Goal: Information Seeking & Learning: Compare options

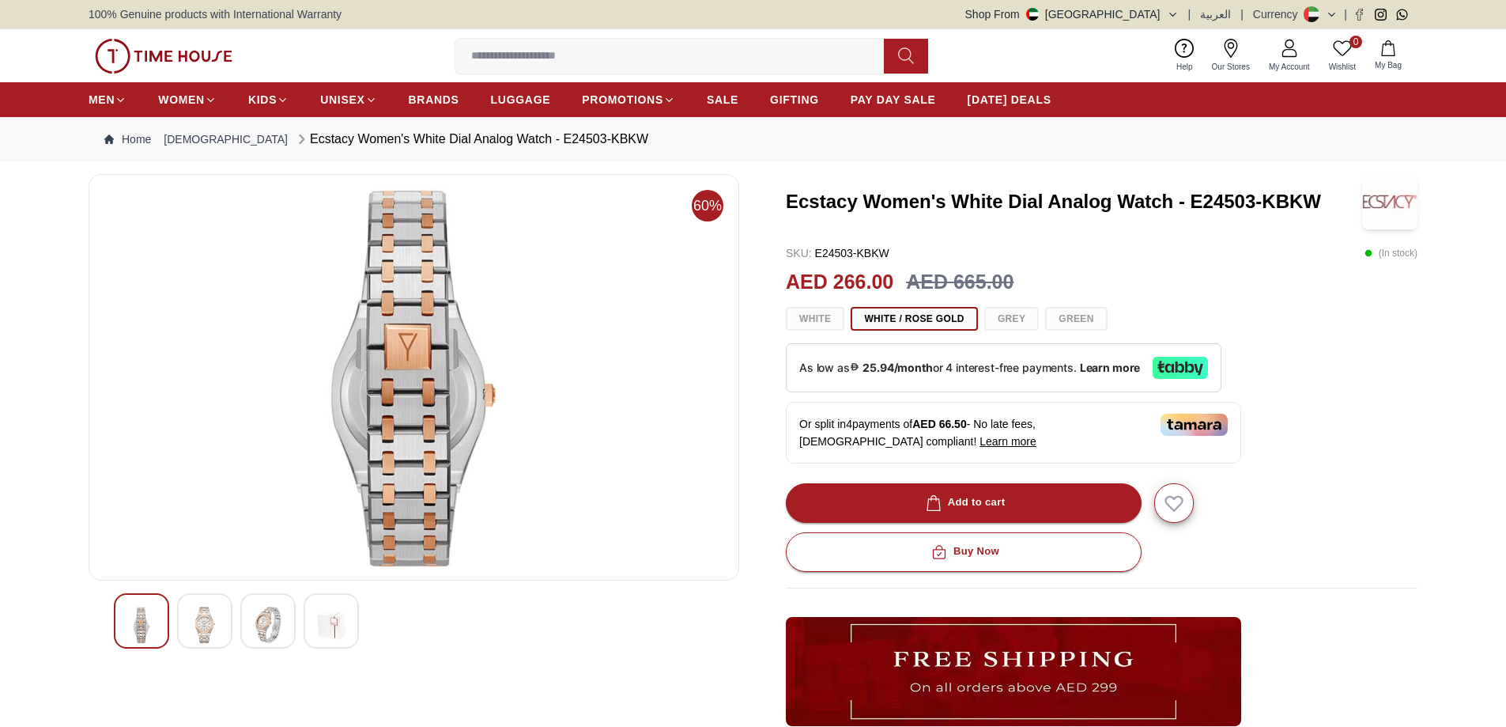
click at [112, 473] on img at bounding box center [414, 376] width 624 height 379
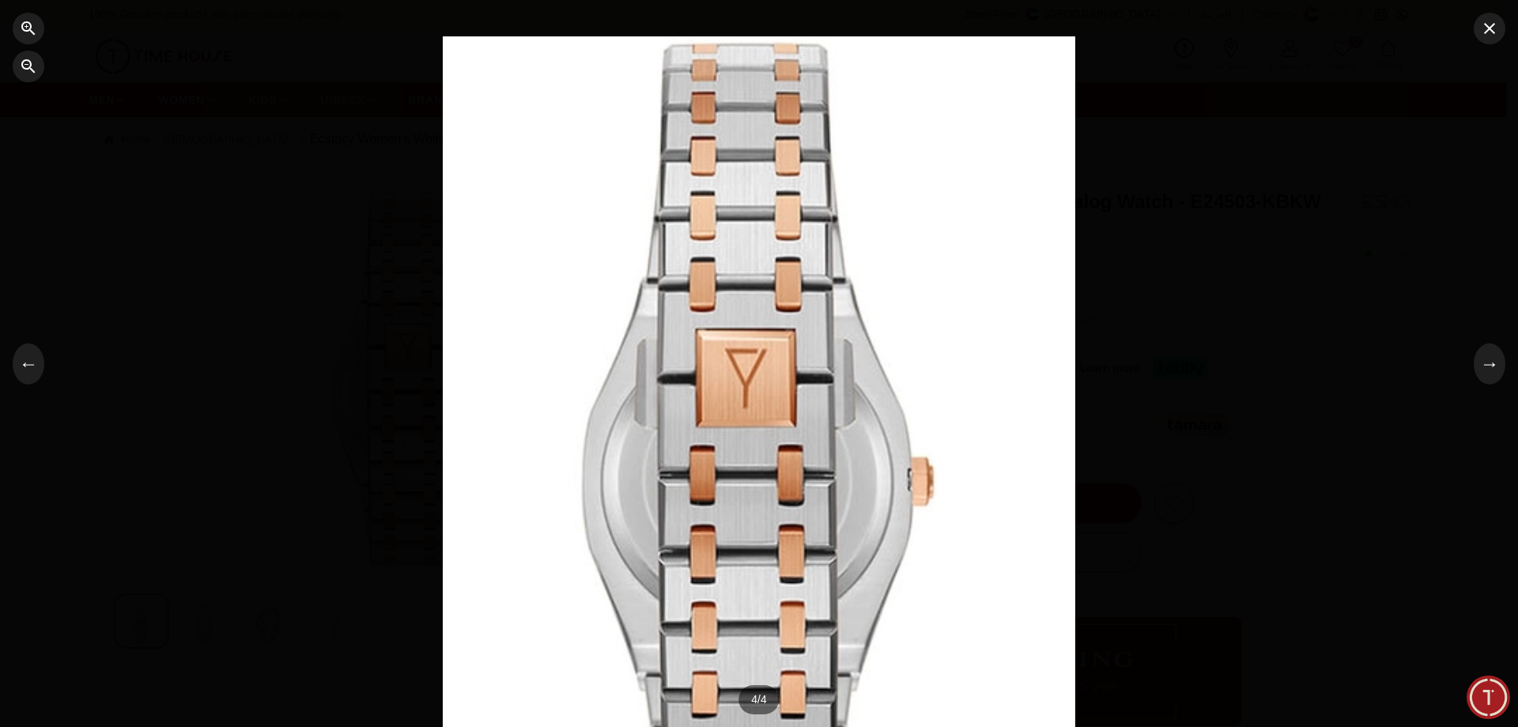
click at [1270, 380] on div at bounding box center [759, 363] width 1518 height 727
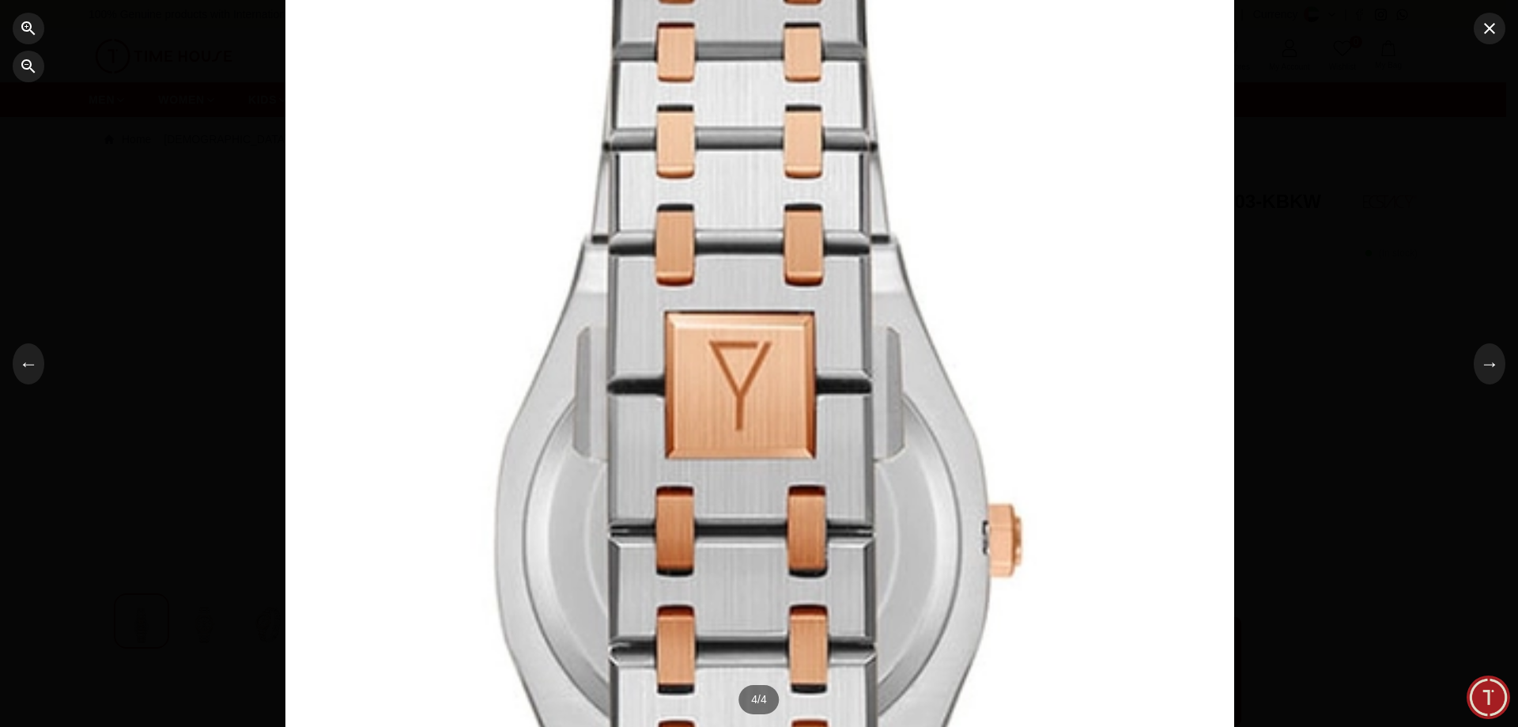
click at [1497, 43] on div at bounding box center [759, 363] width 1518 height 727
click at [1491, 35] on icon "button" at bounding box center [1489, 28] width 19 height 19
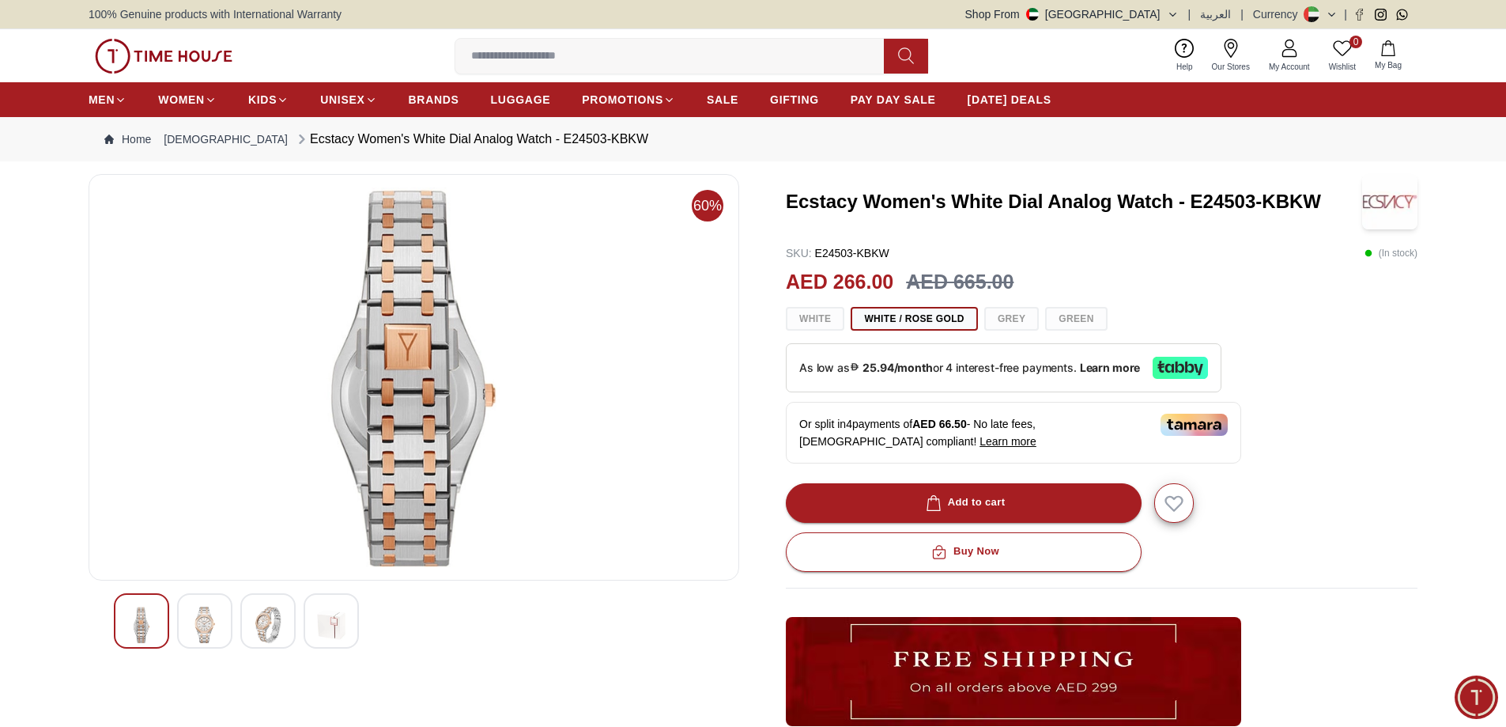
click at [1317, 307] on div "White White / Rose Gold Grey Green" at bounding box center [1102, 319] width 632 height 24
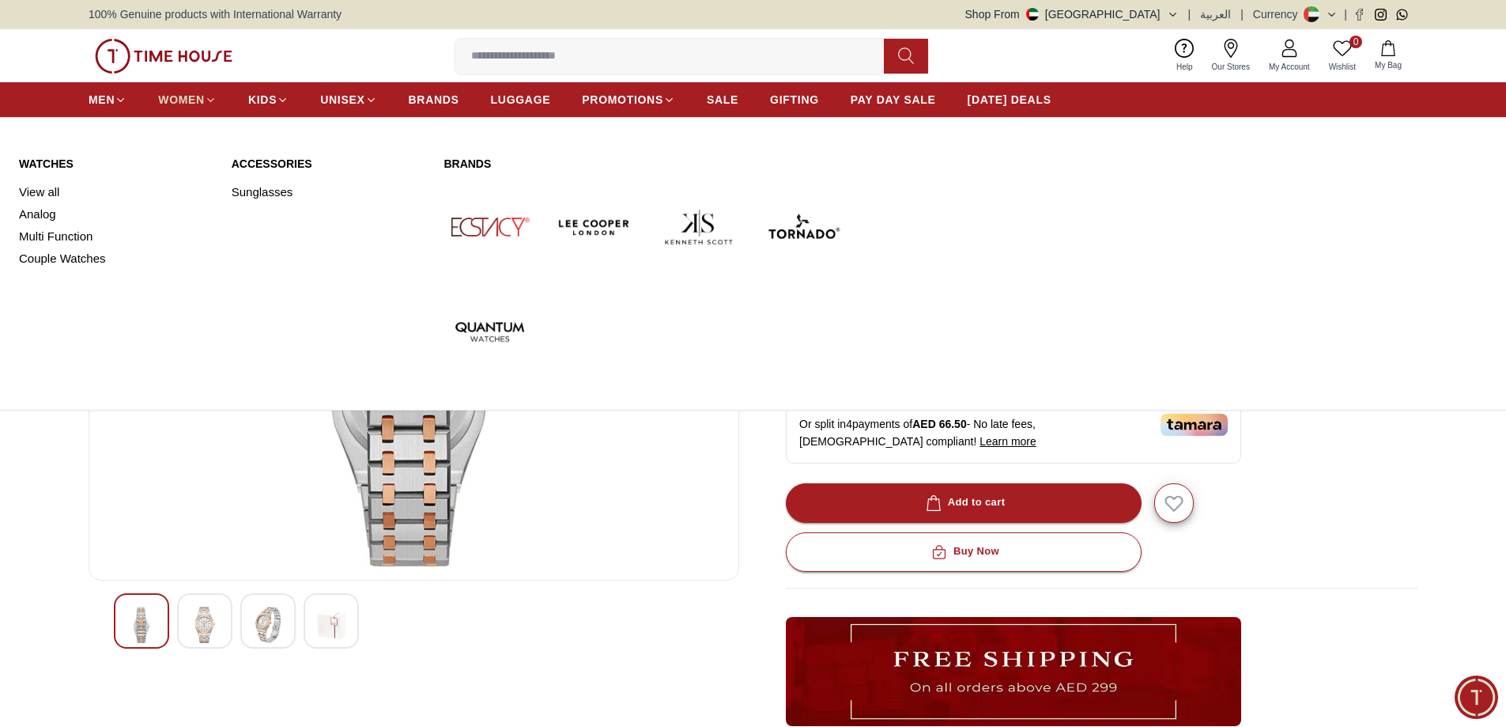
click at [188, 101] on span "WOMEN" at bounding box center [181, 100] width 47 height 16
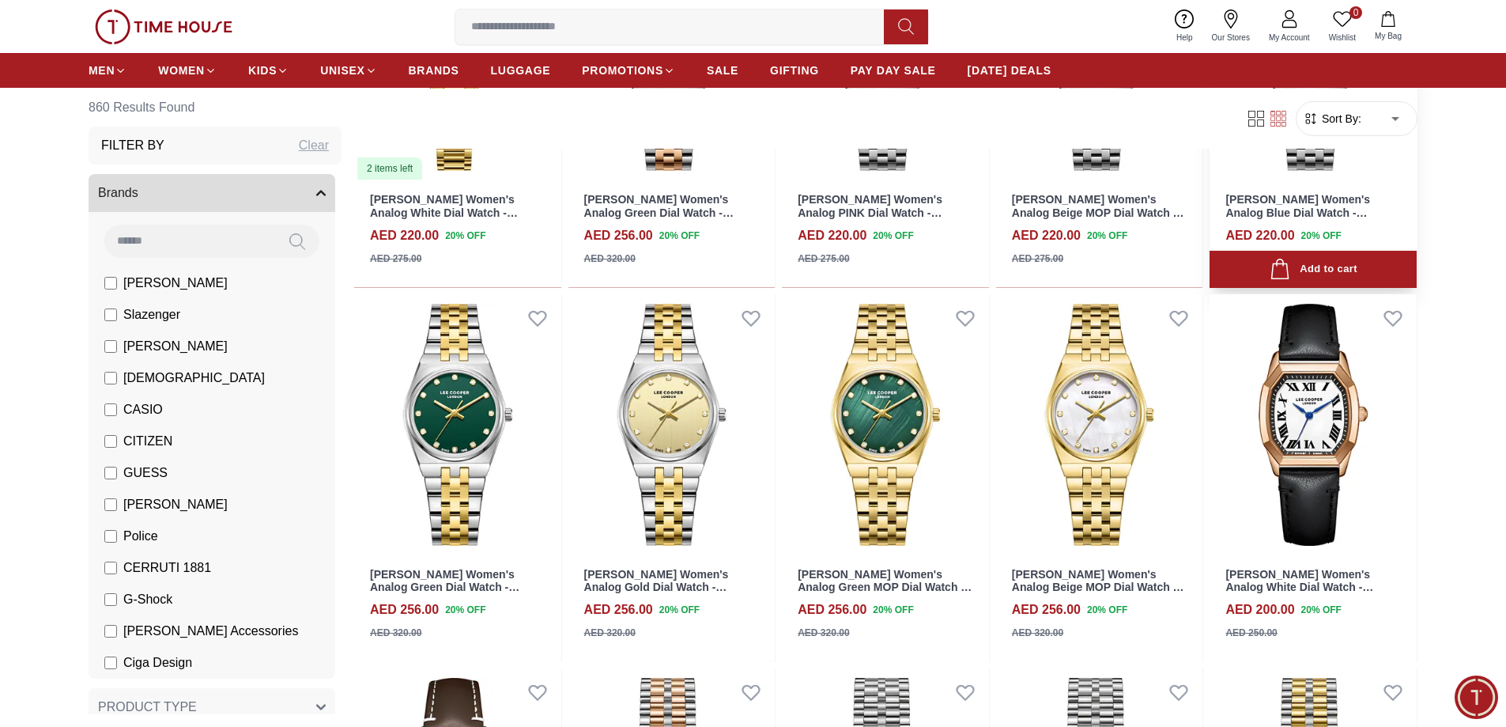
scroll to position [2530, 0]
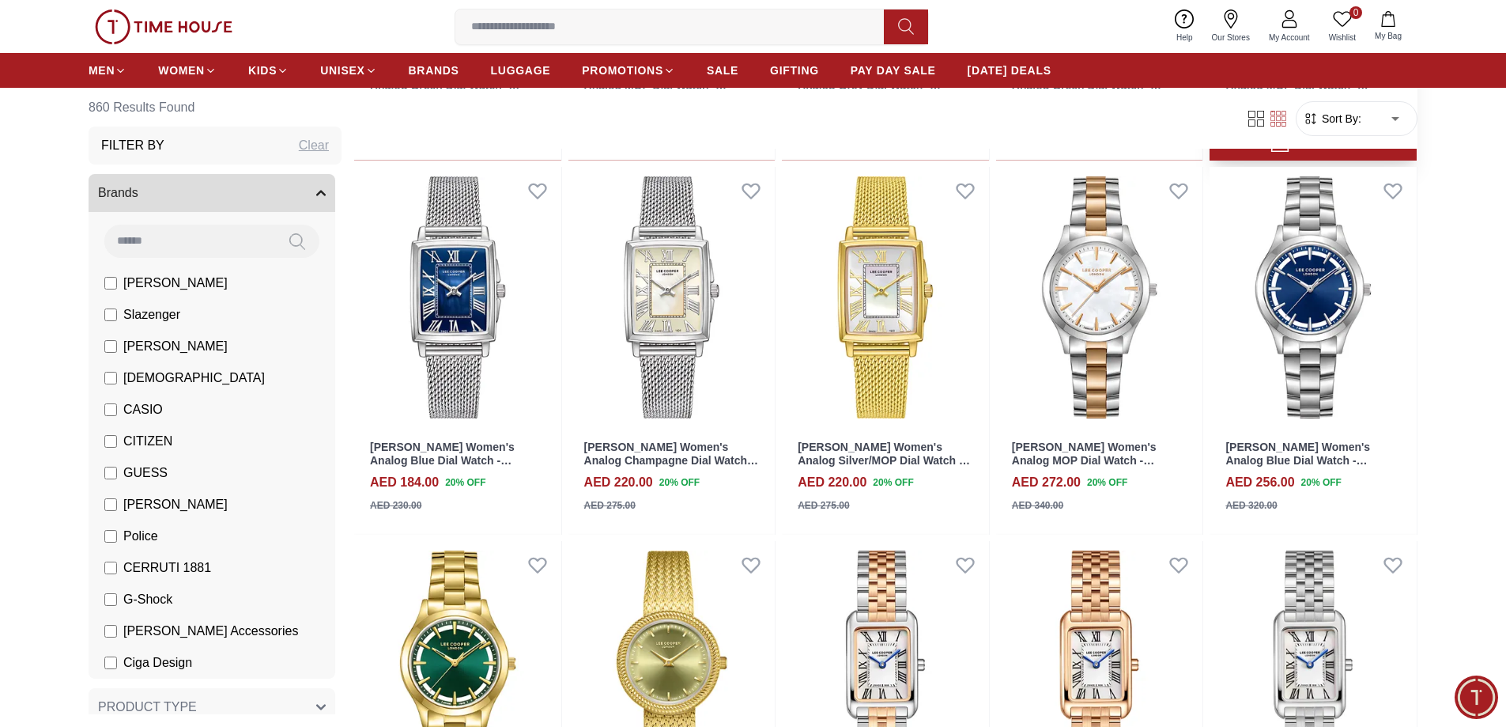
scroll to position [3874, 0]
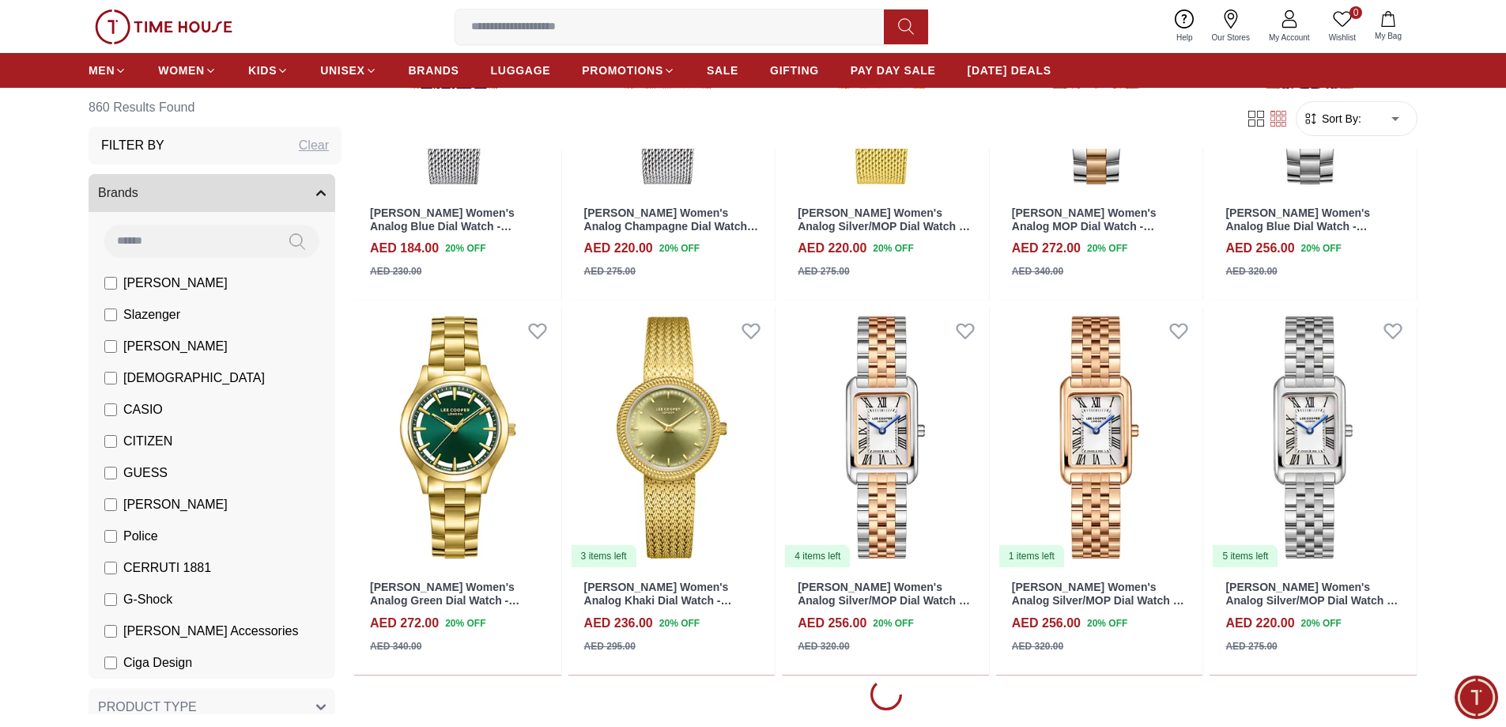
scroll to position [4190, 0]
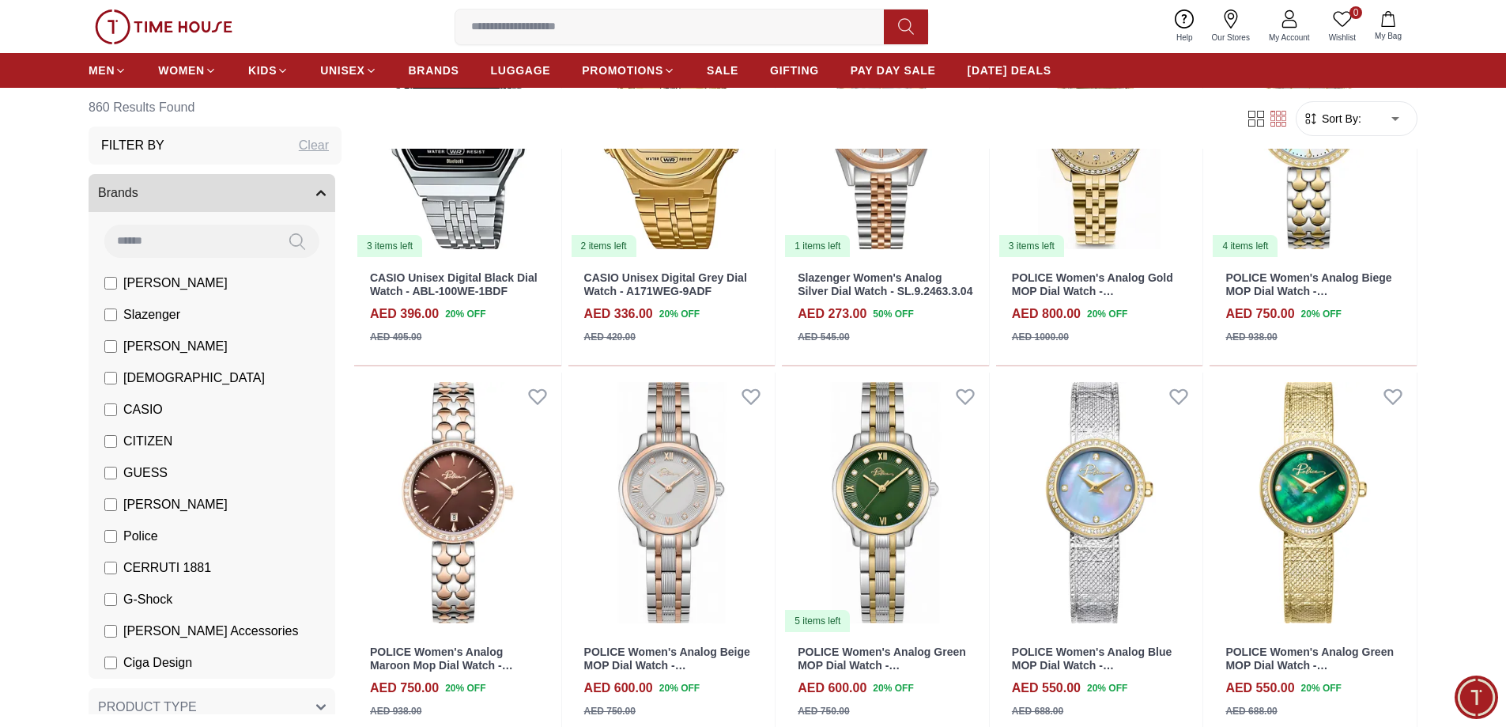
scroll to position [6641, 0]
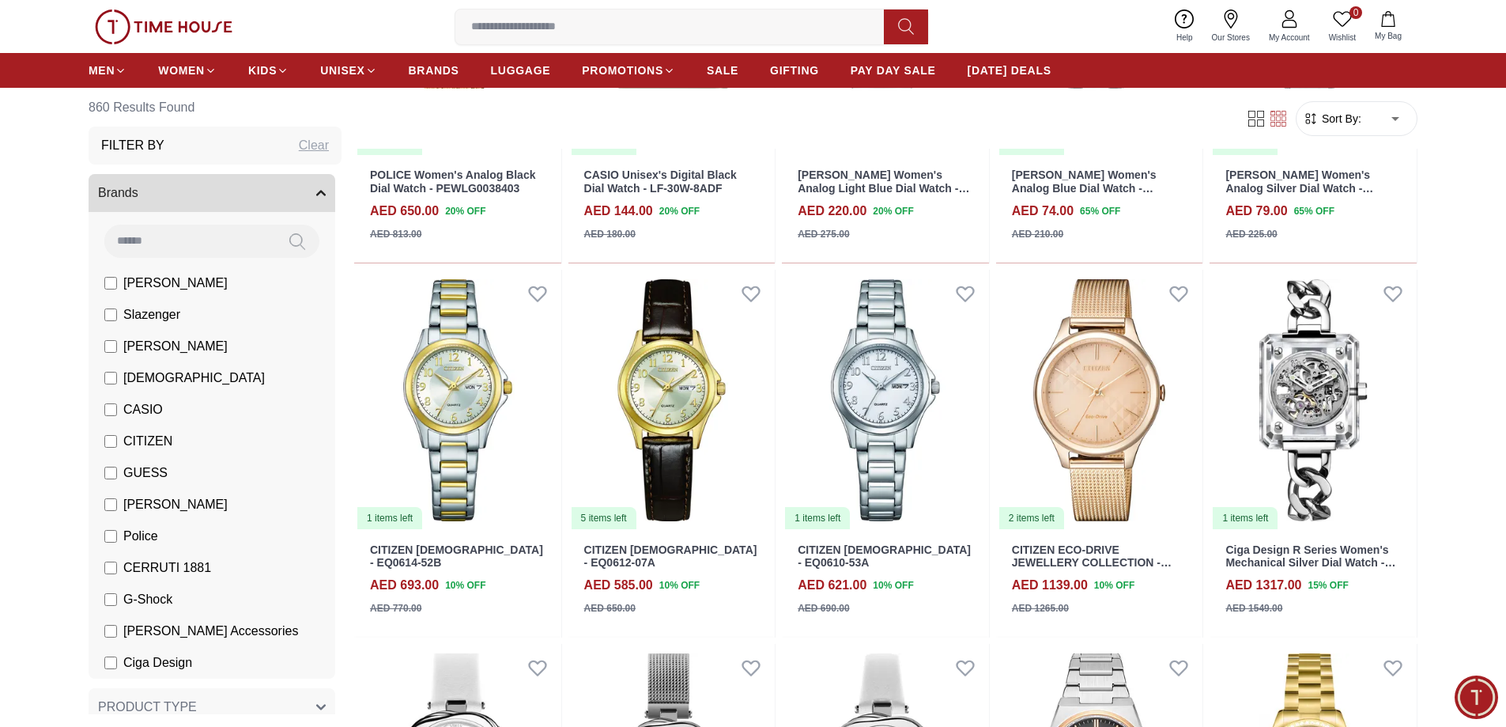
scroll to position [8397, 0]
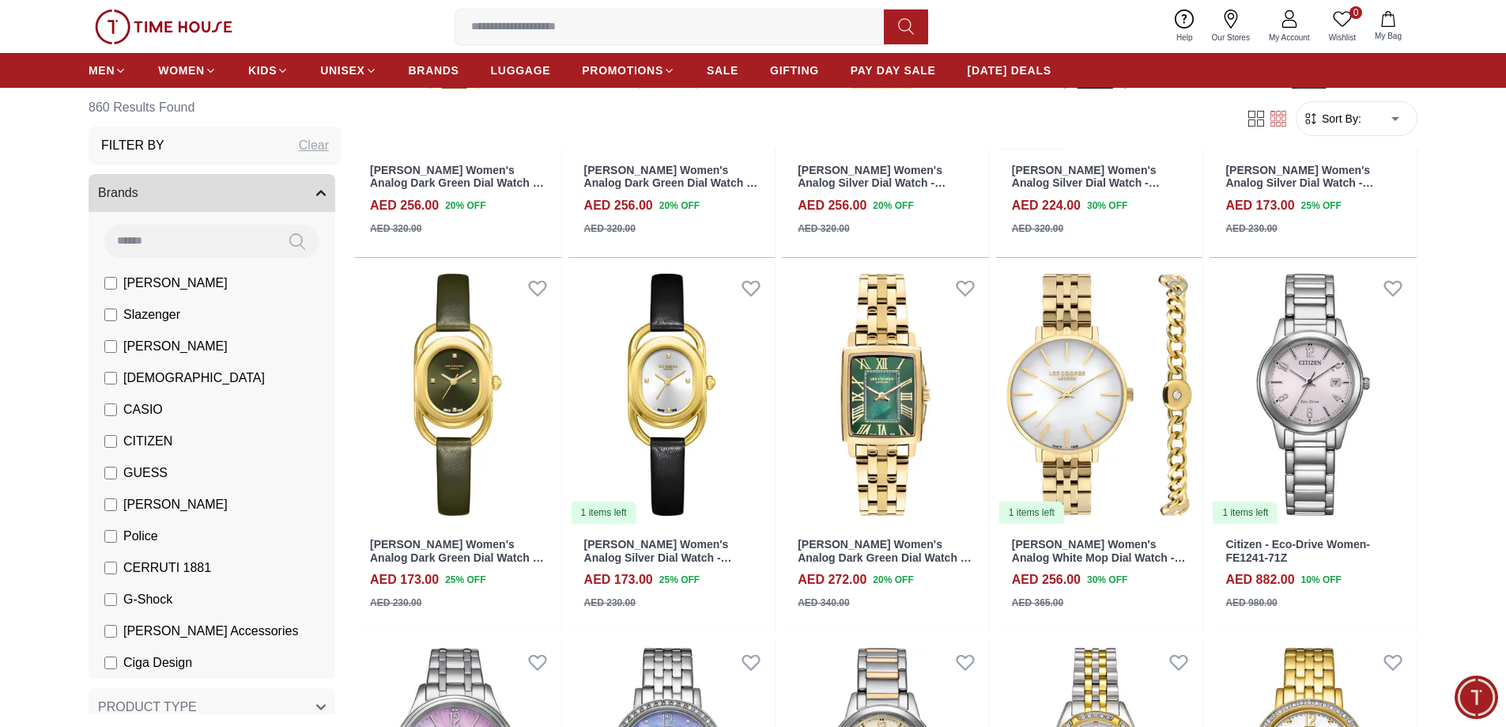
scroll to position [9828, 0]
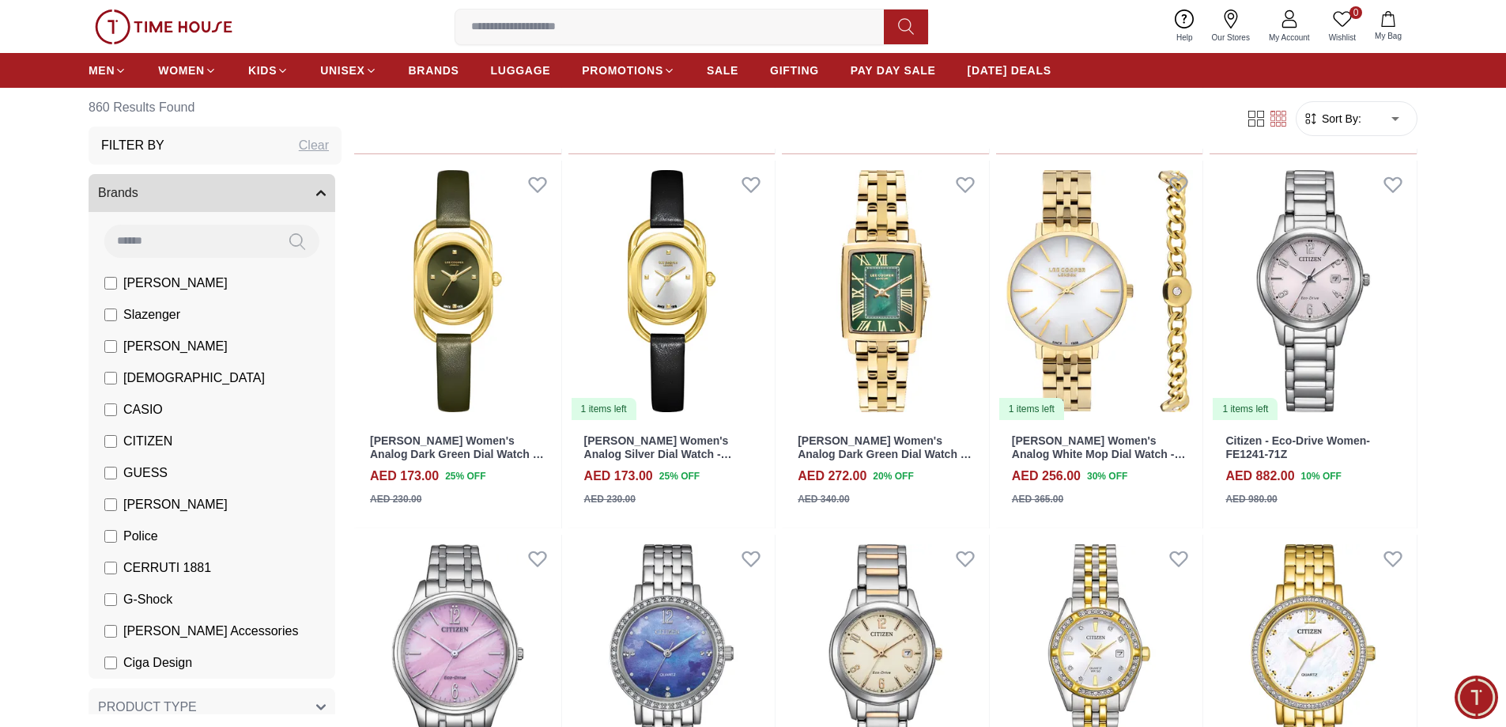
scroll to position [10198, 0]
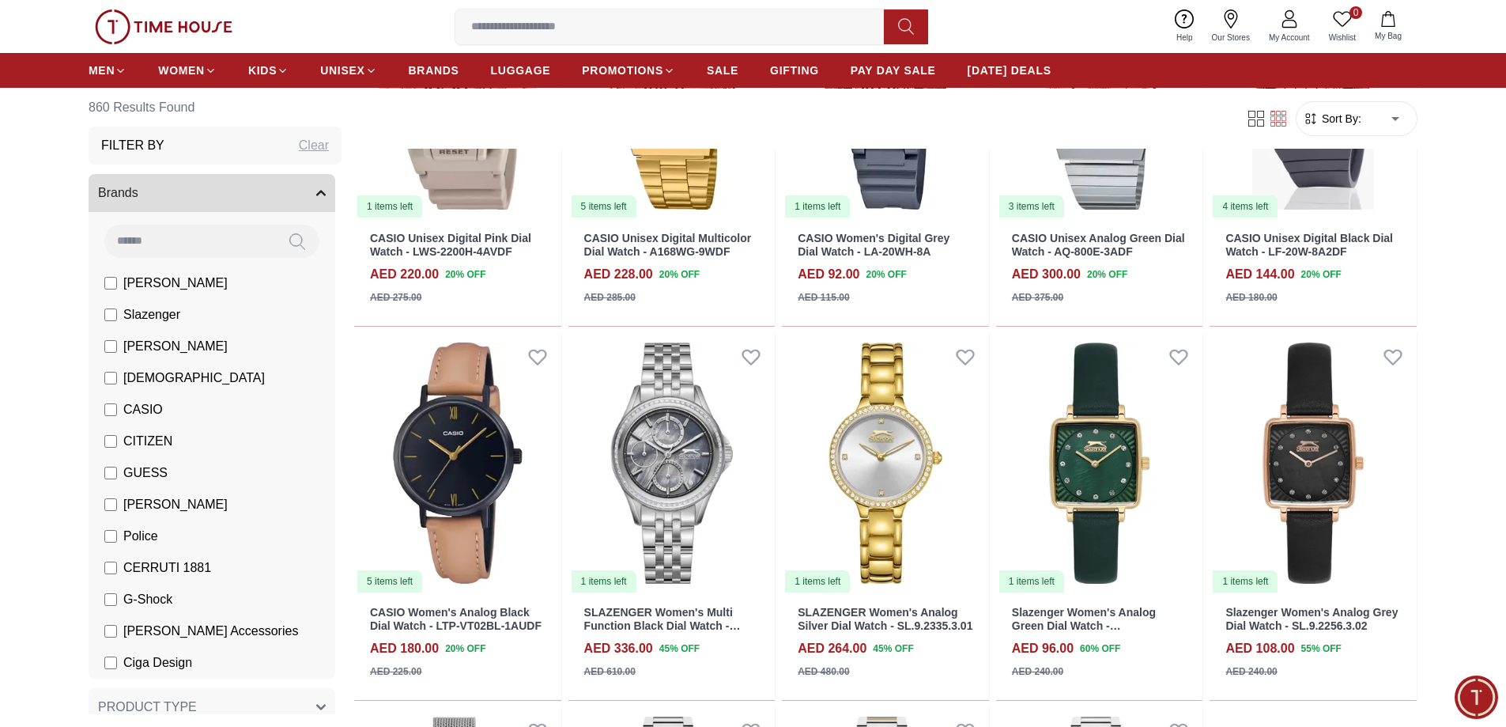
scroll to position [12897, 0]
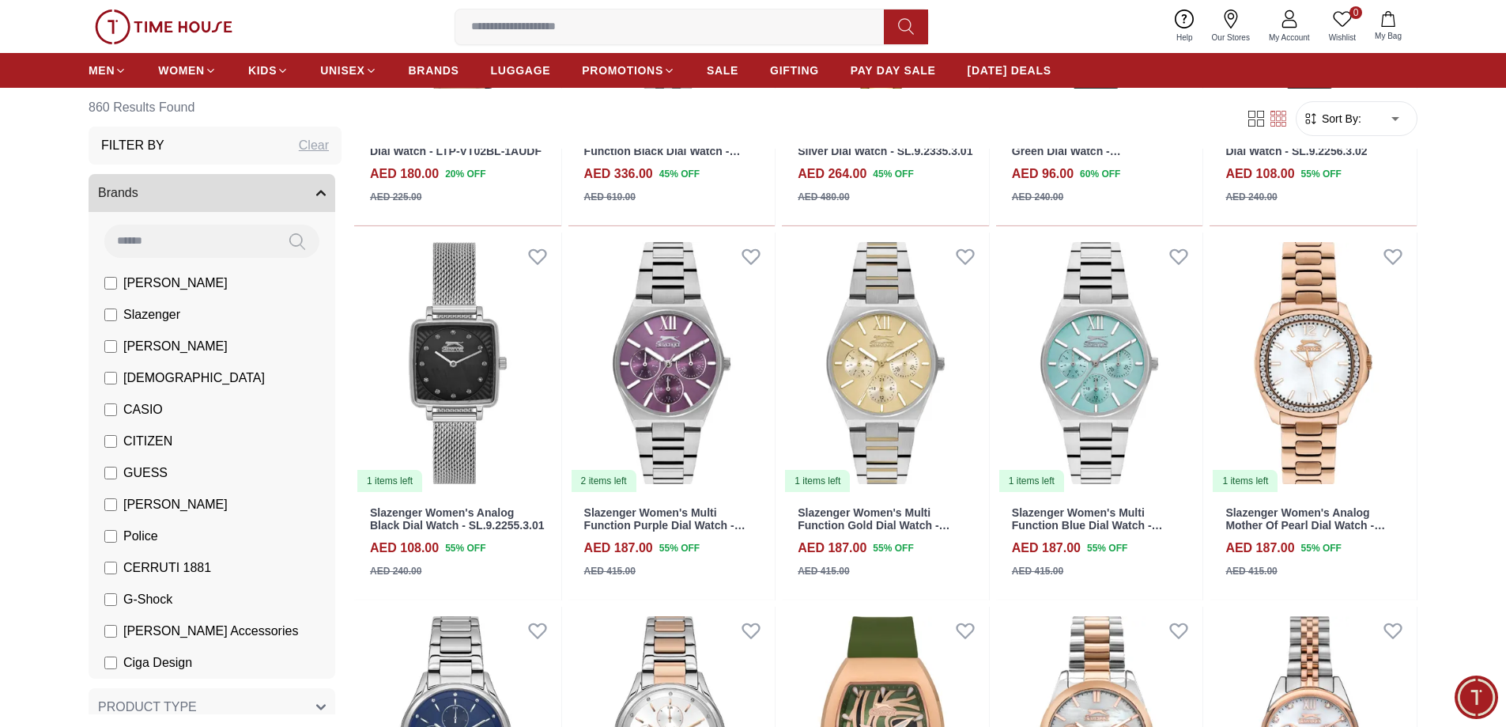
scroll to position [13440, 0]
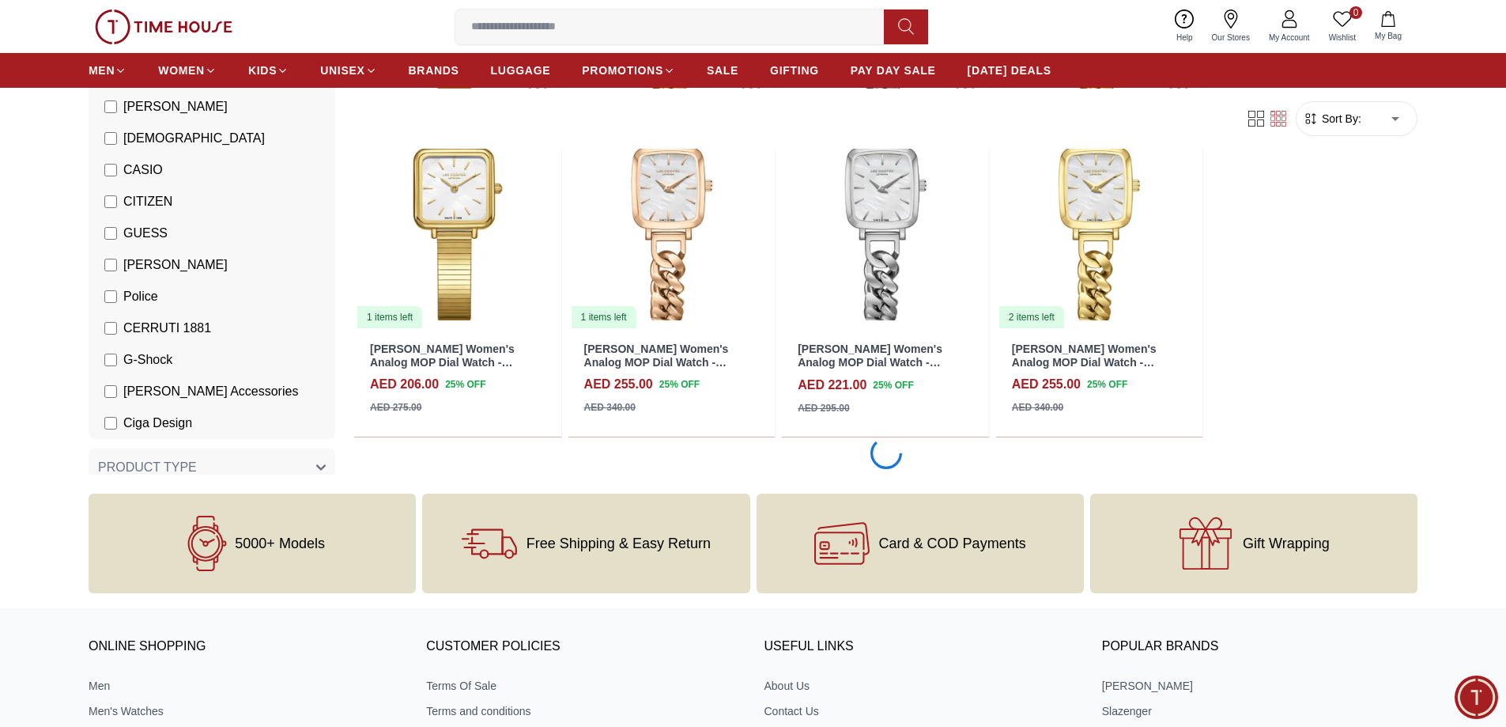
scroll to position [14863, 0]
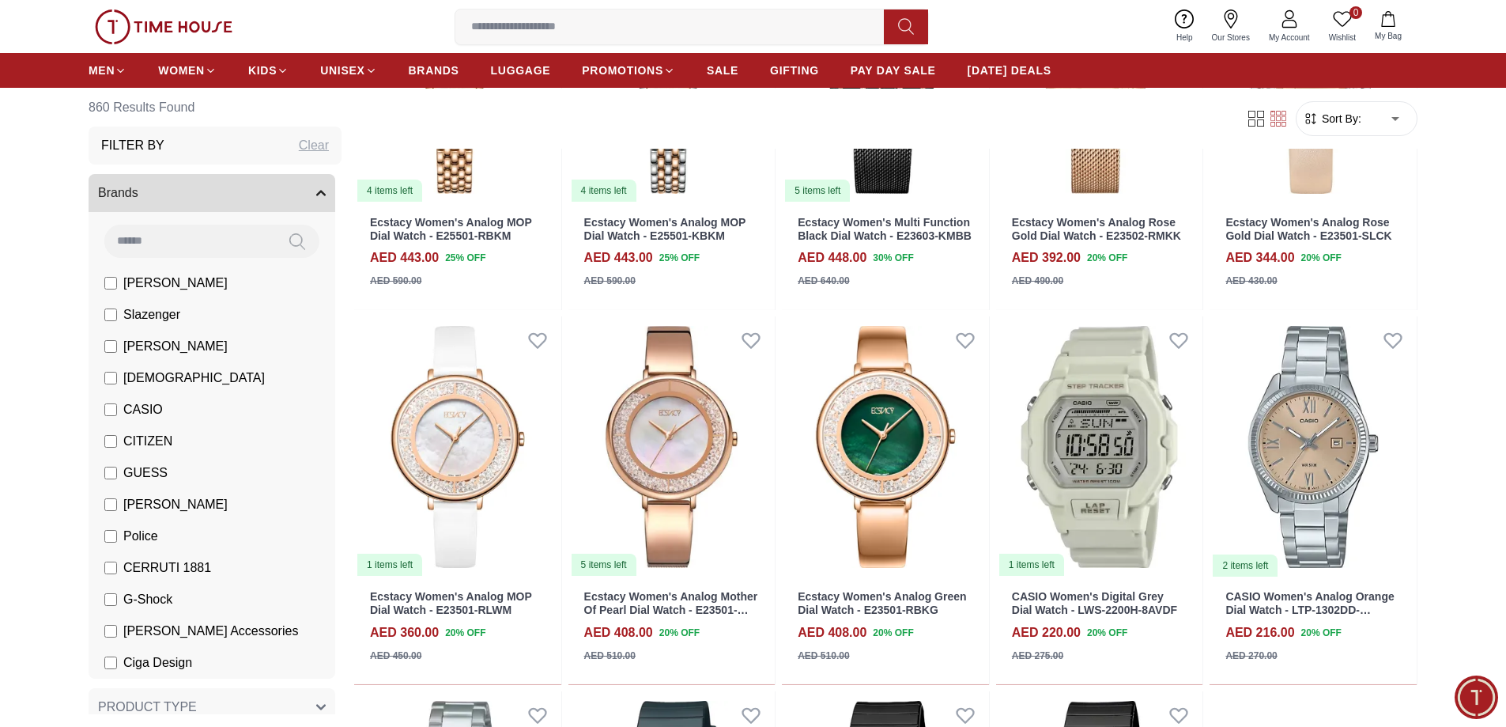
scroll to position [17242, 0]
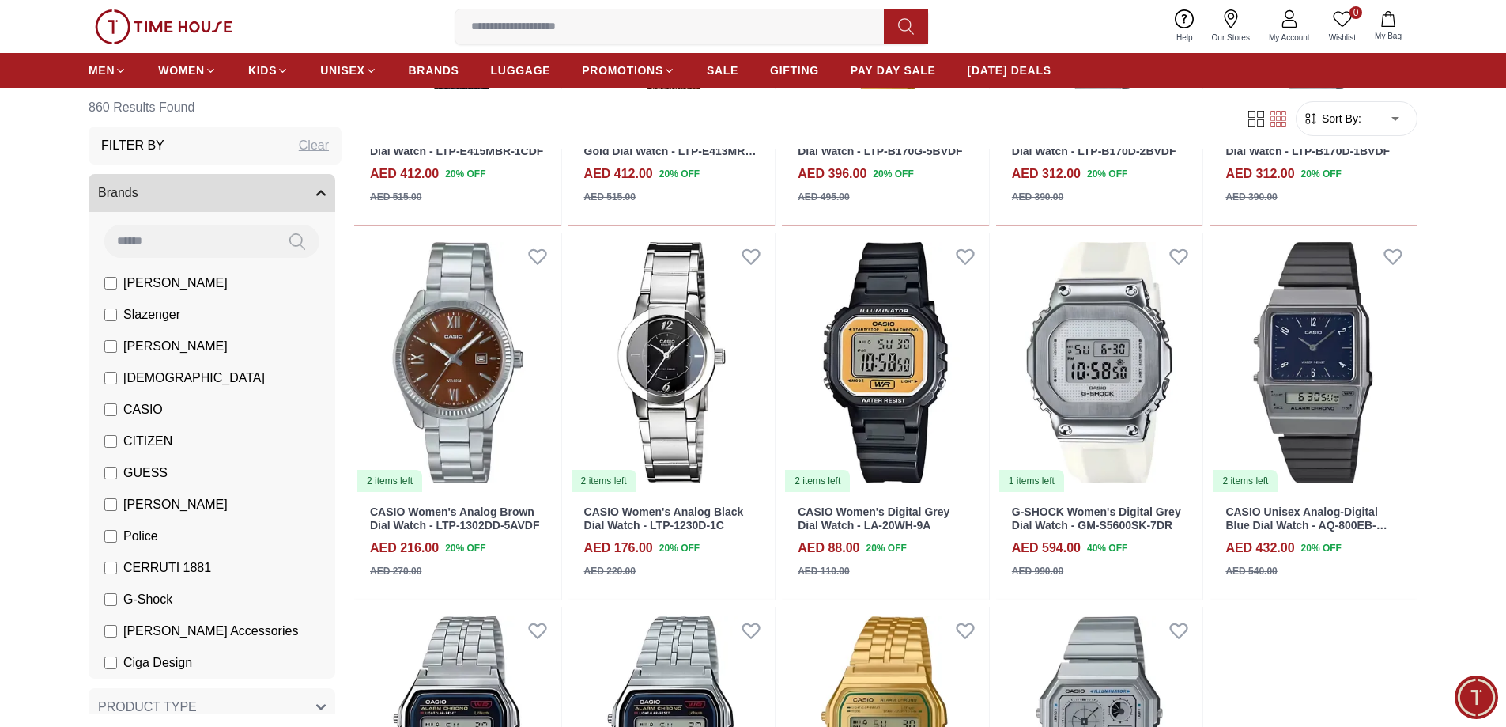
scroll to position [18804, 0]
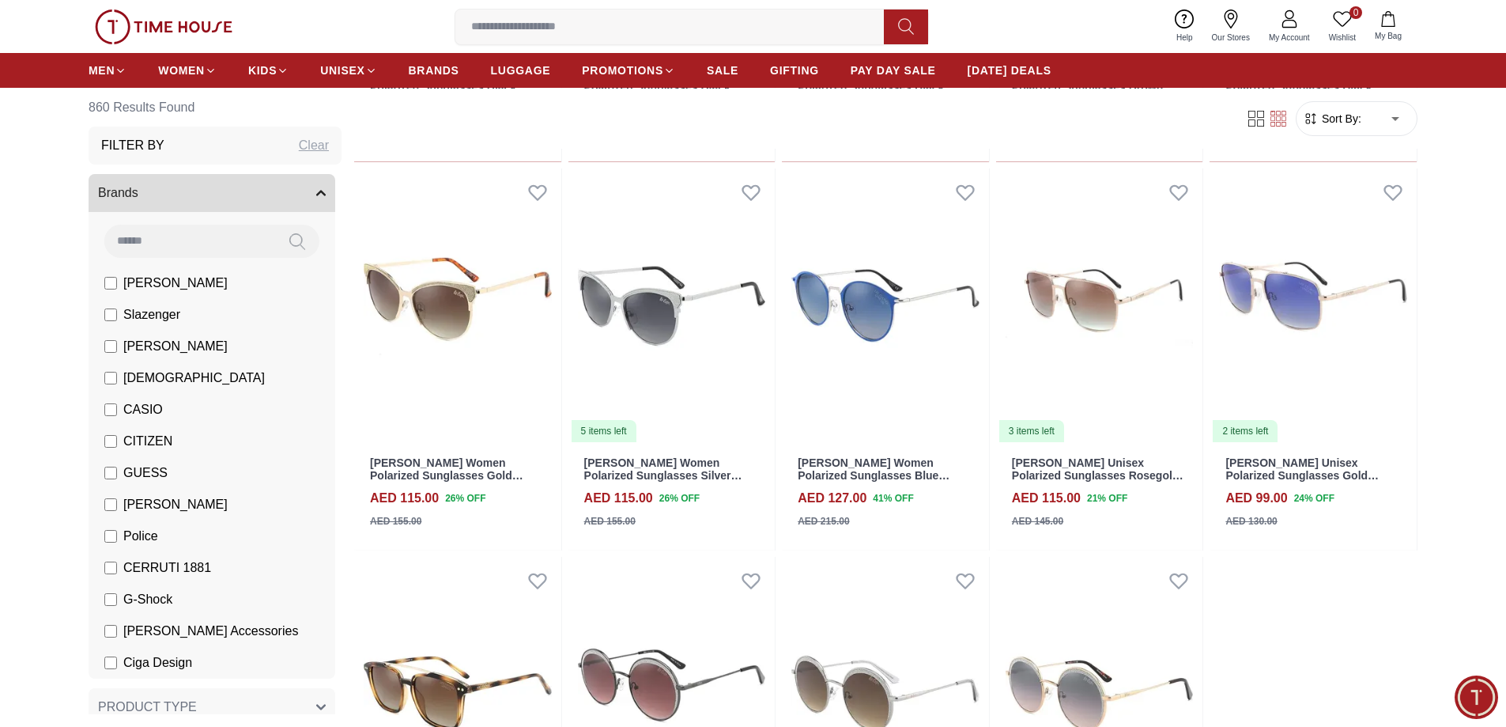
scroll to position [20634, 0]
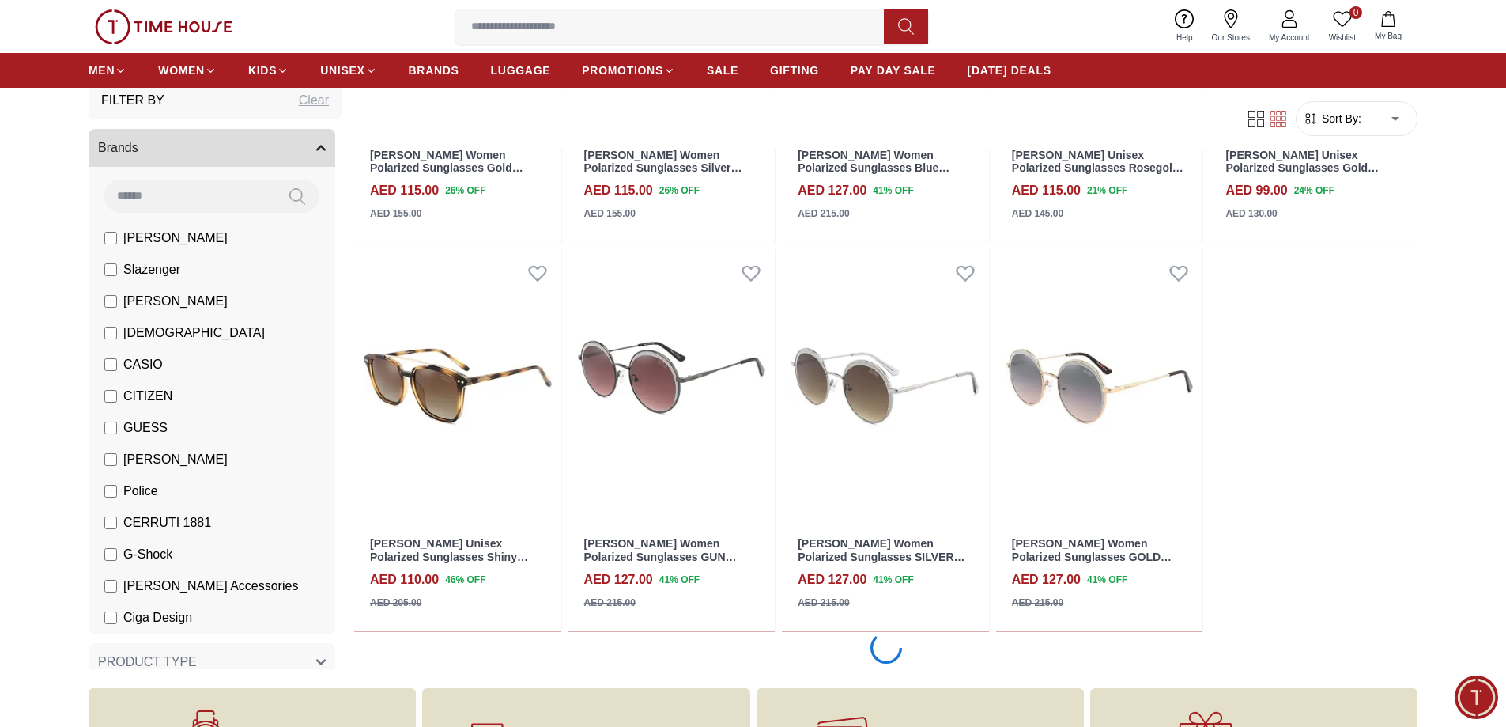
scroll to position [395, 0]
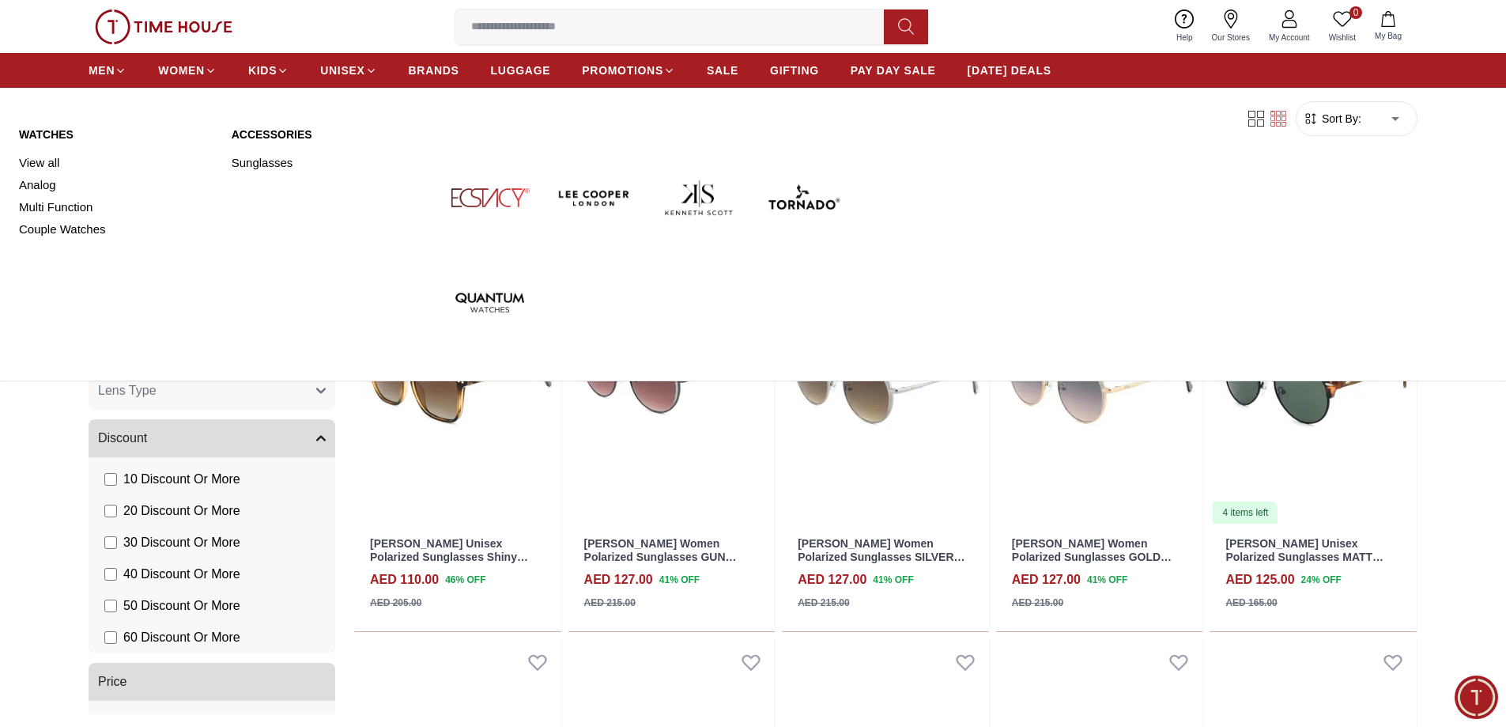
scroll to position [1584, 0]
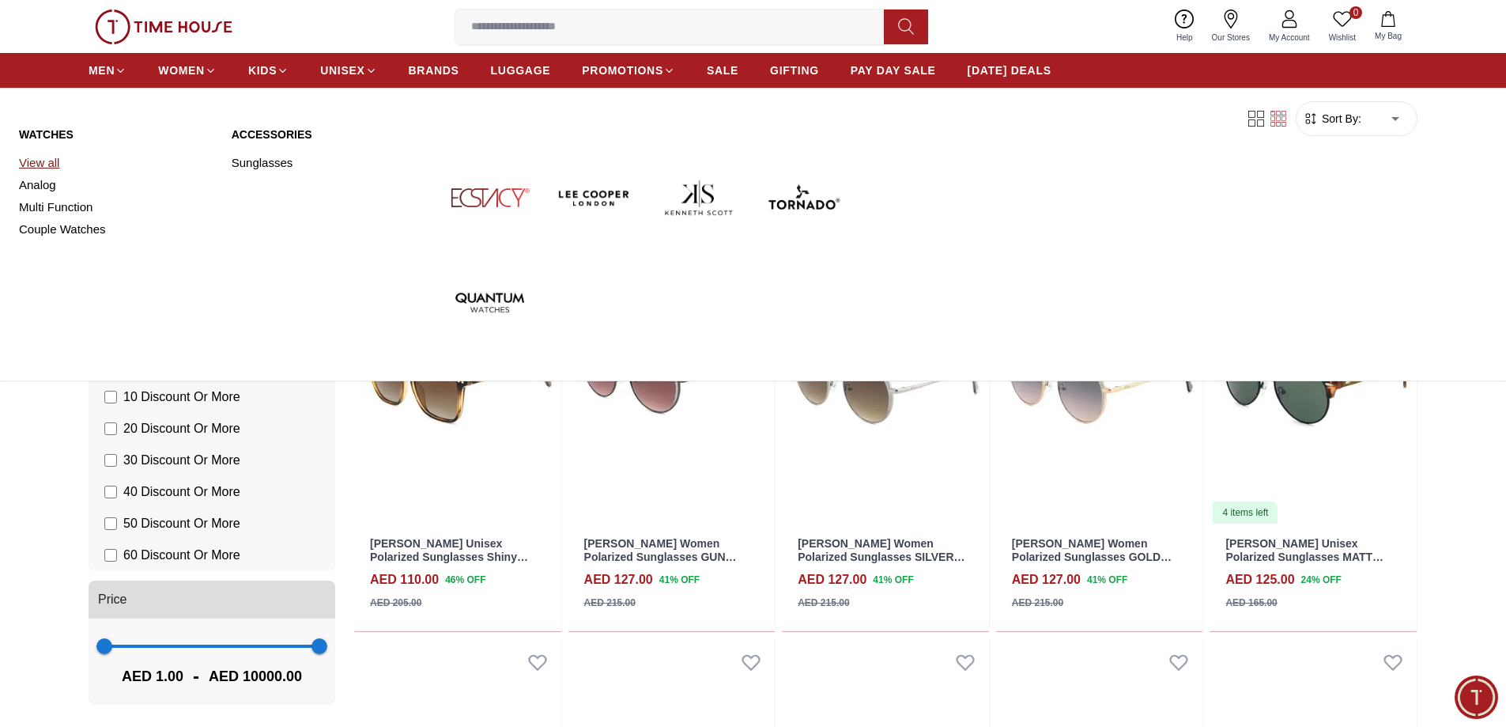
click at [47, 160] on link "View all" at bounding box center [116, 163] width 194 height 22
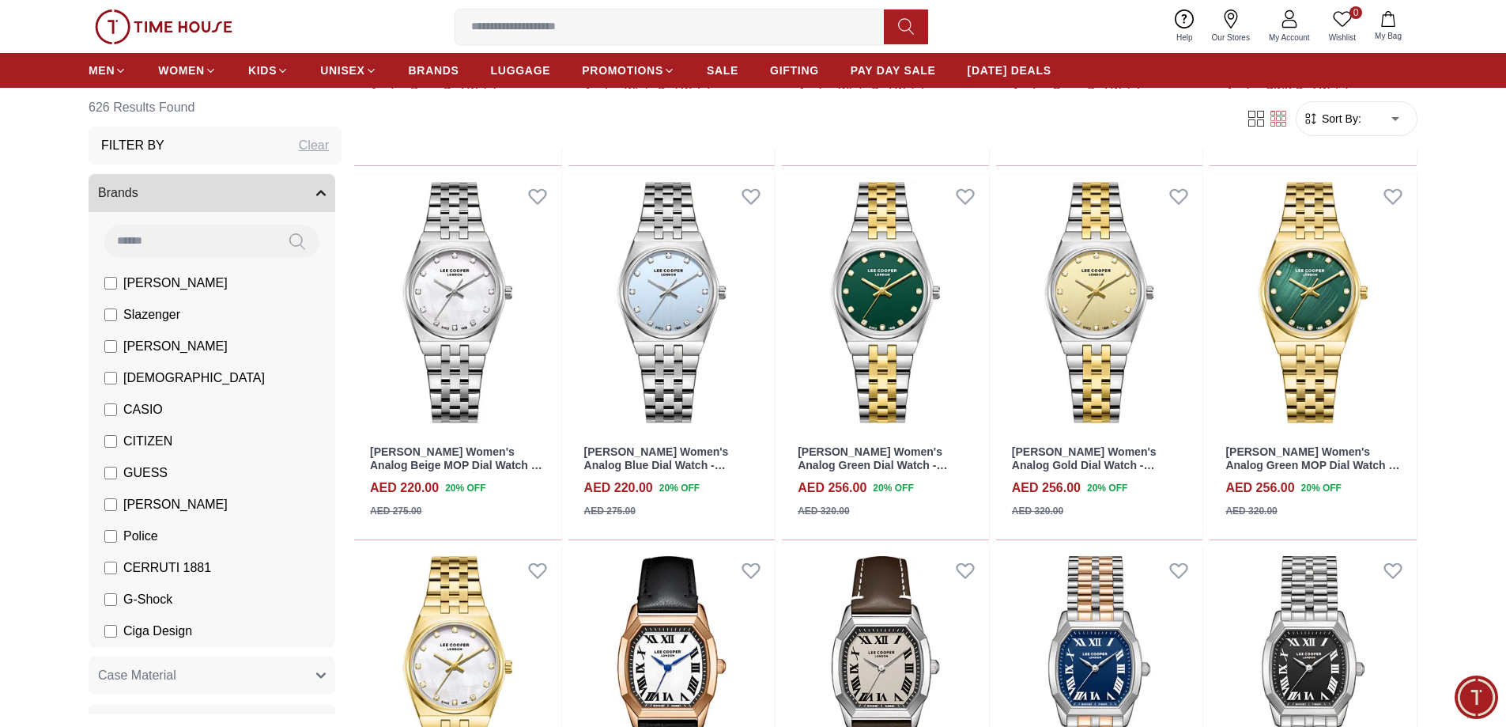
scroll to position [2237, 0]
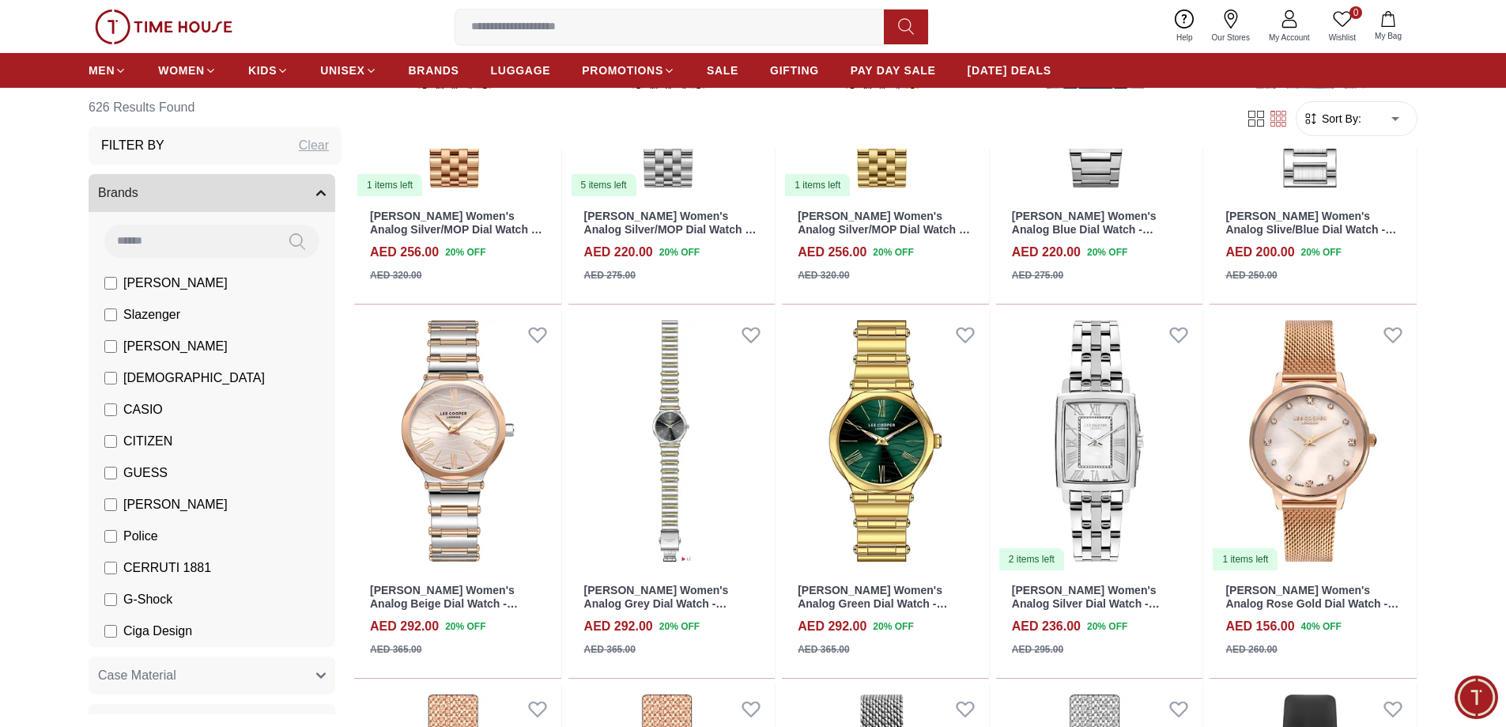
scroll to position [4662, 0]
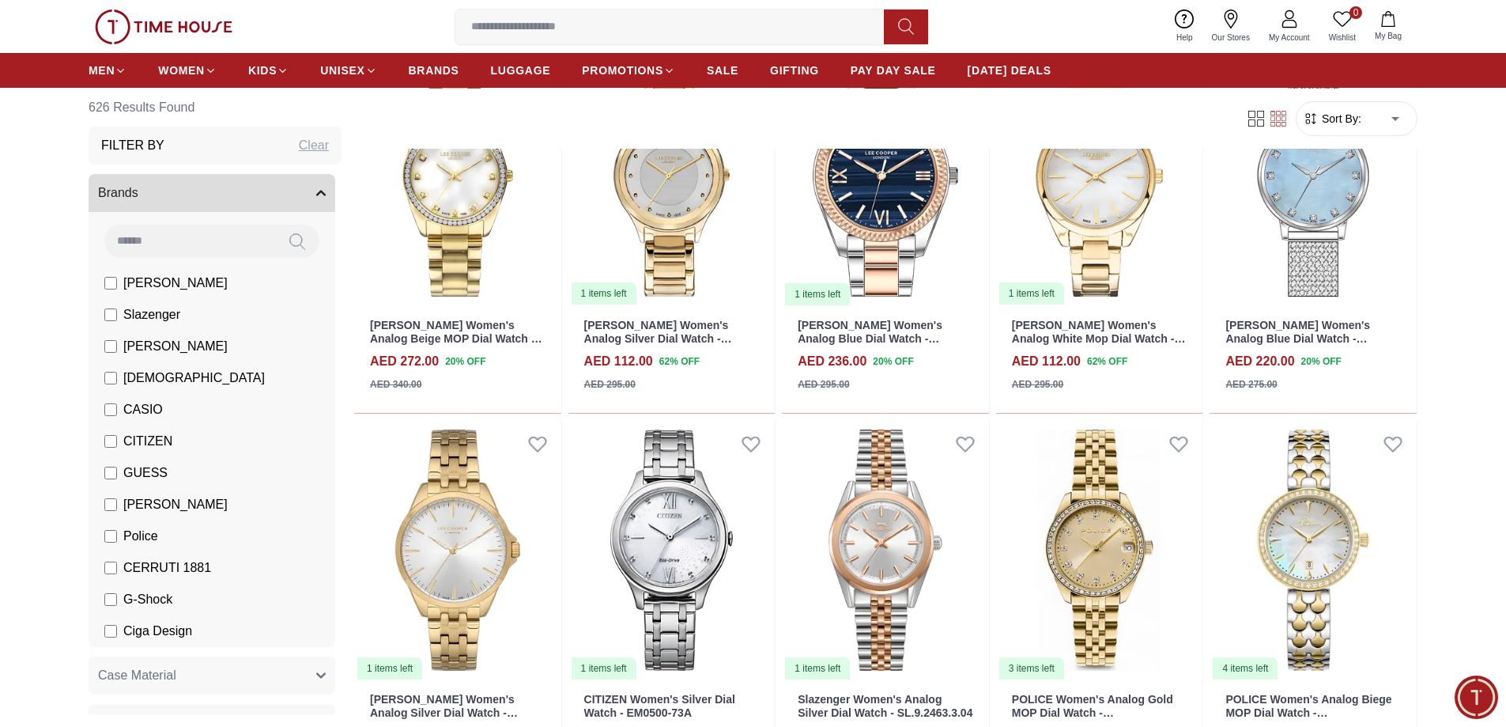
scroll to position [5737, 0]
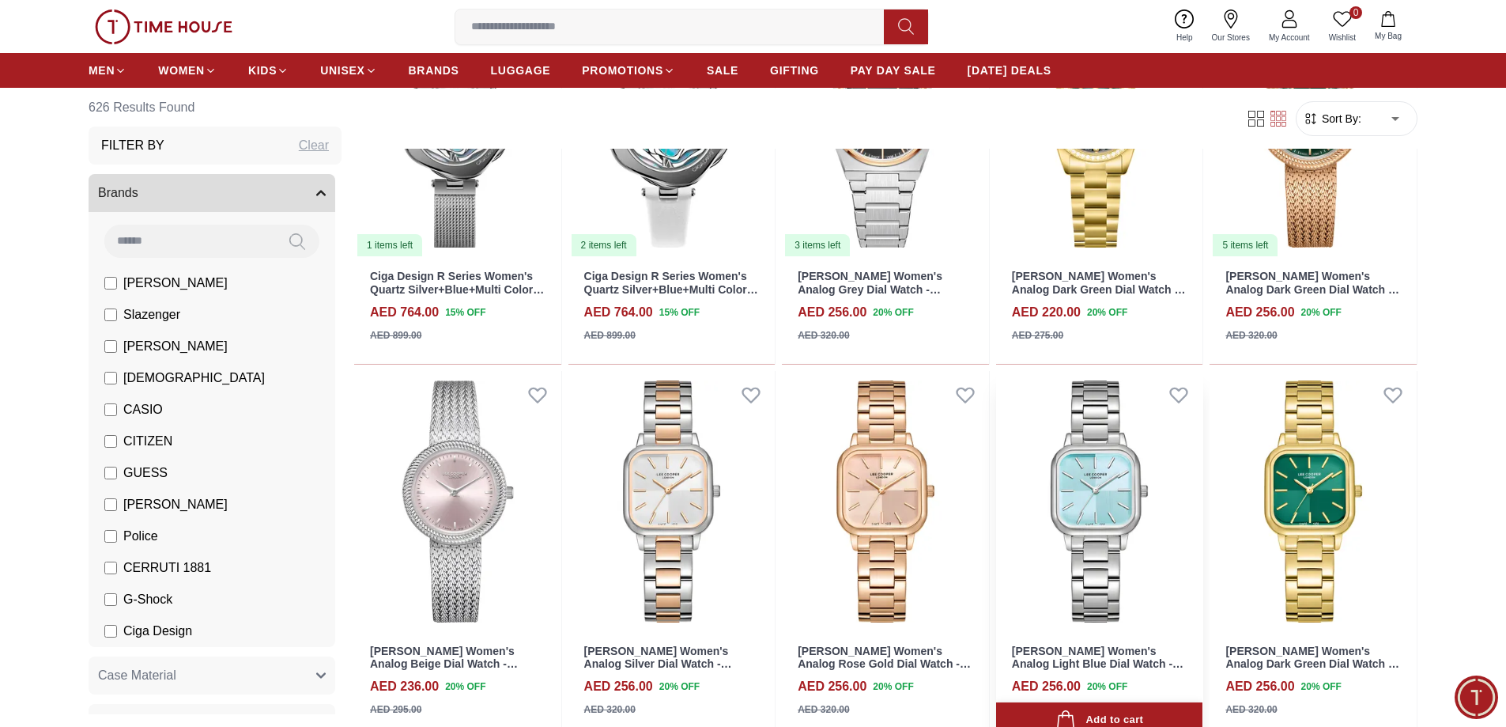
scroll to position [8499, 0]
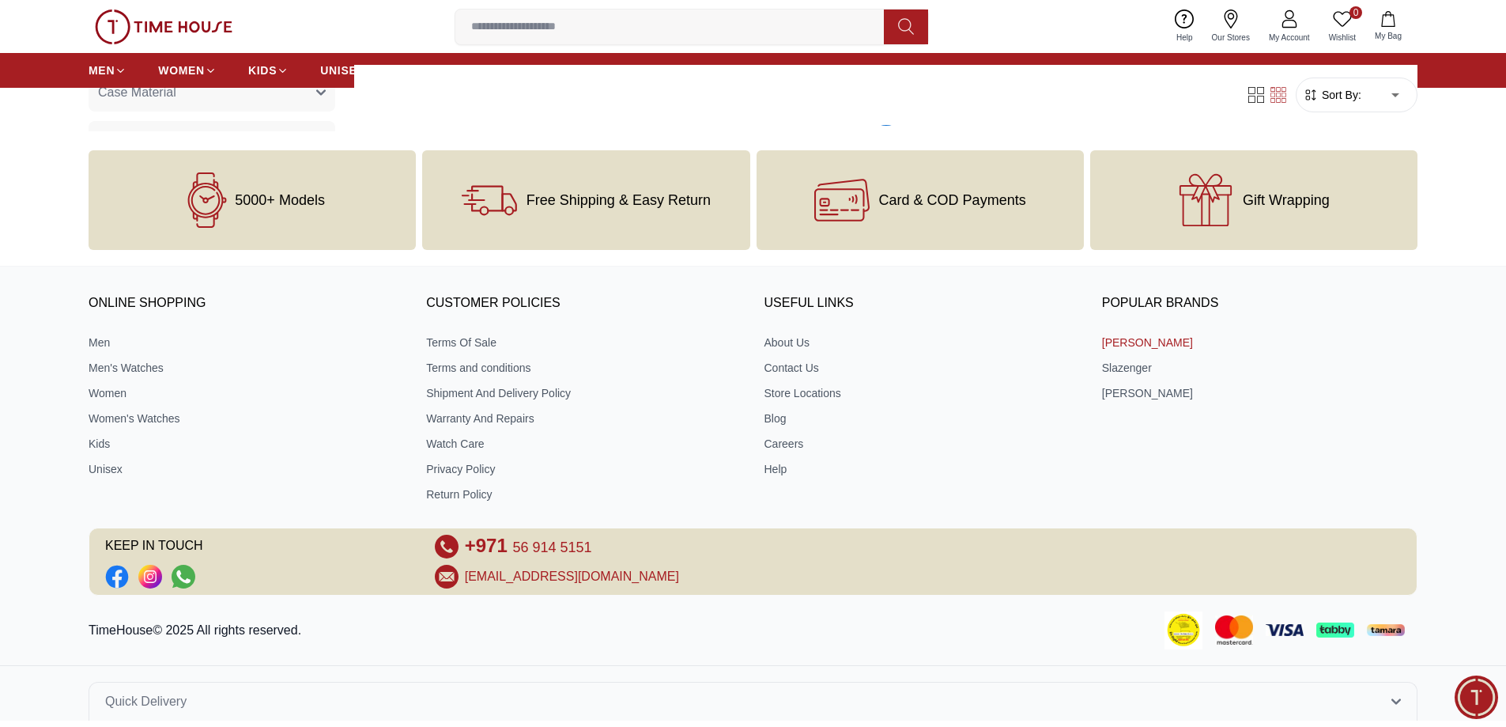
scroll to position [8825, 0]
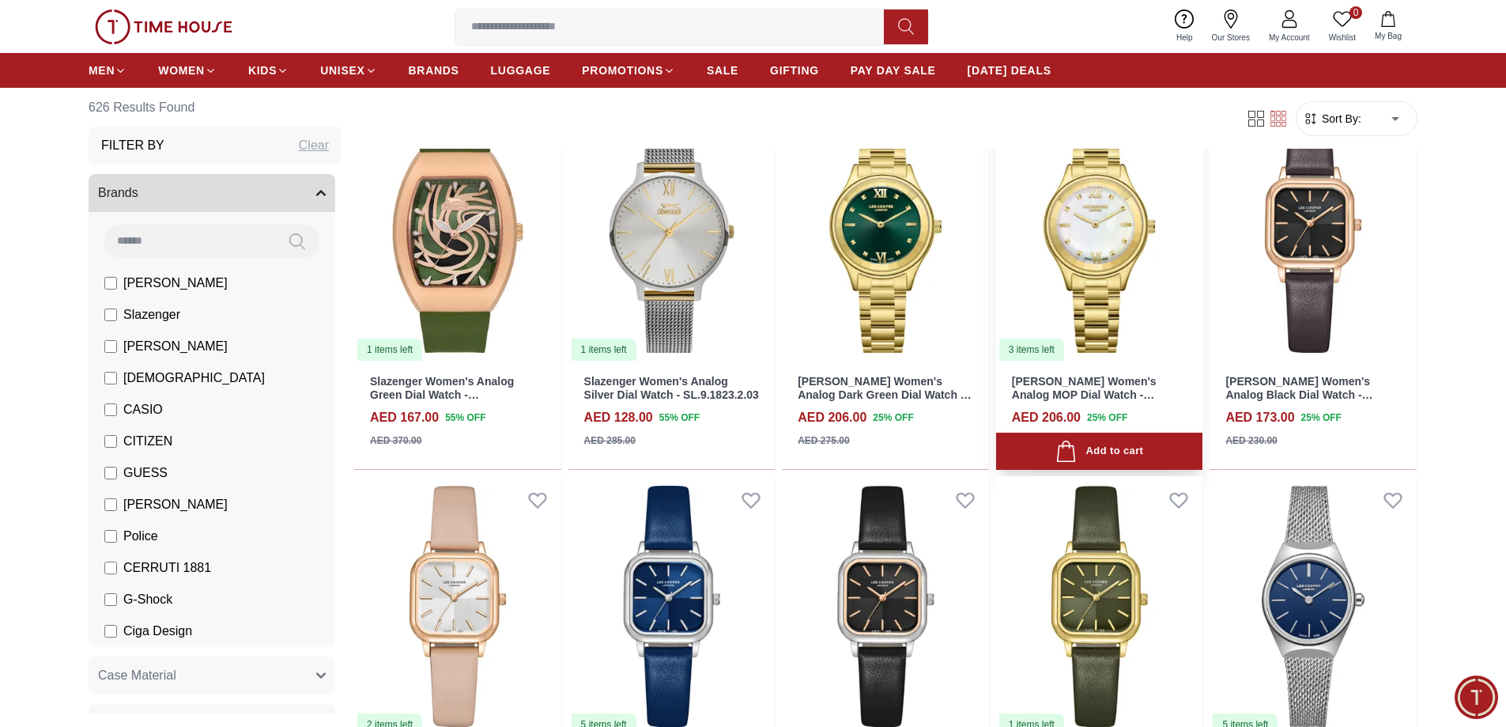
scroll to position [11666, 0]
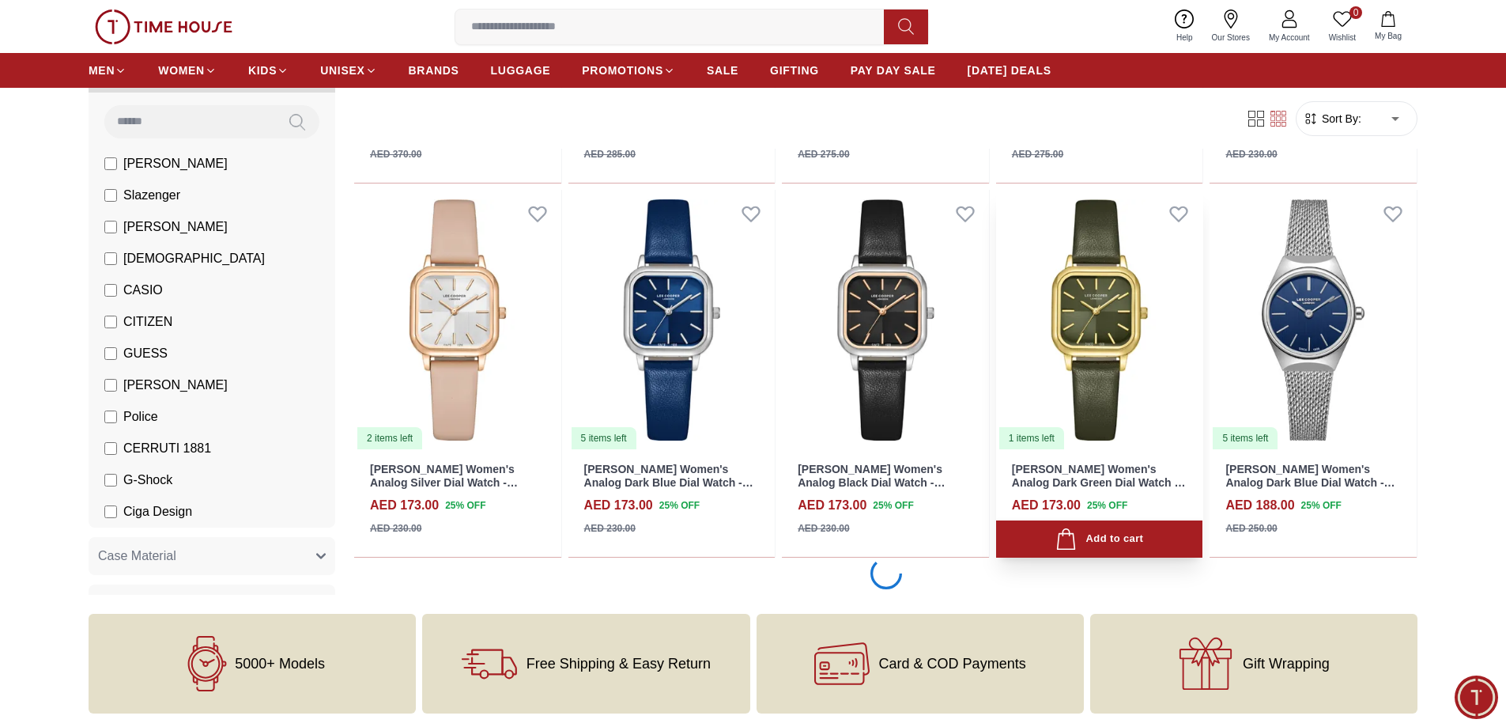
scroll to position [11983, 0]
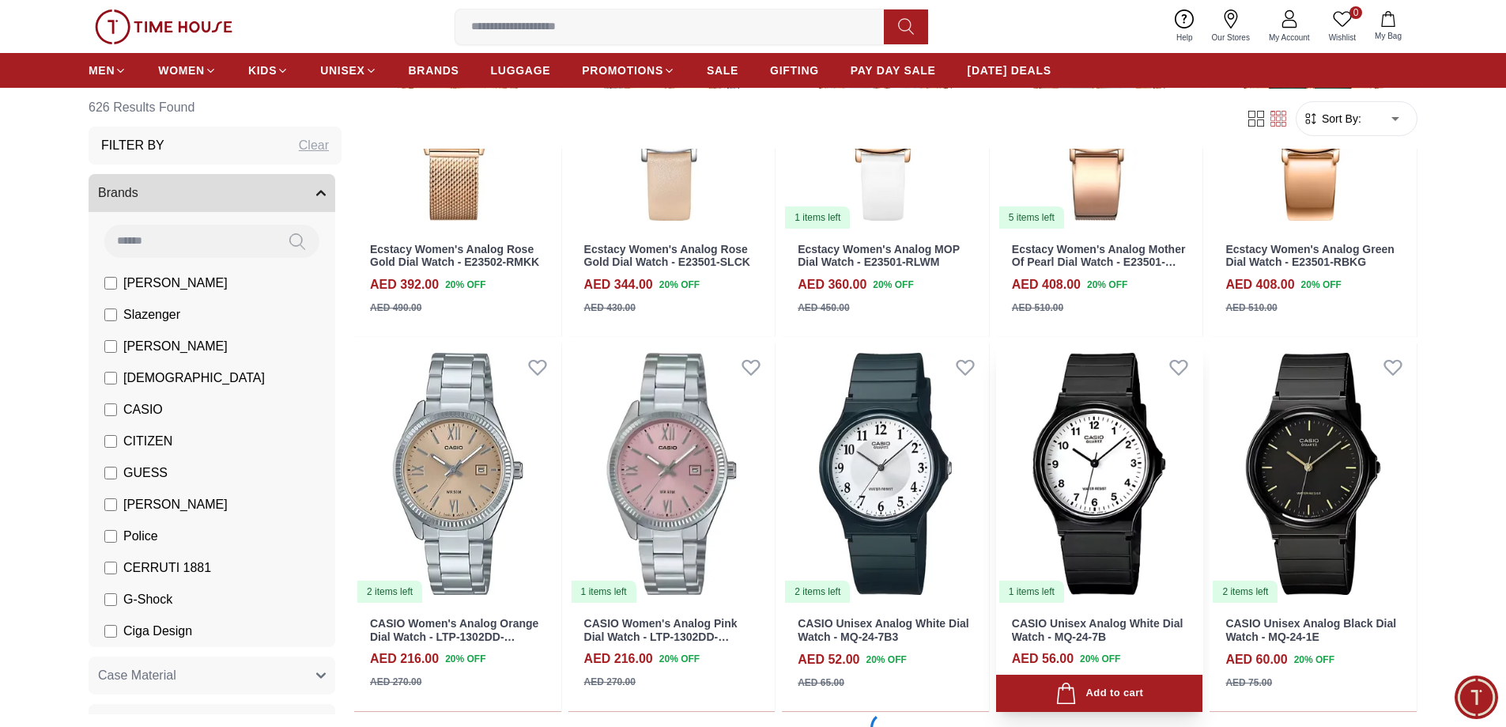
scroll to position [14671, 0]
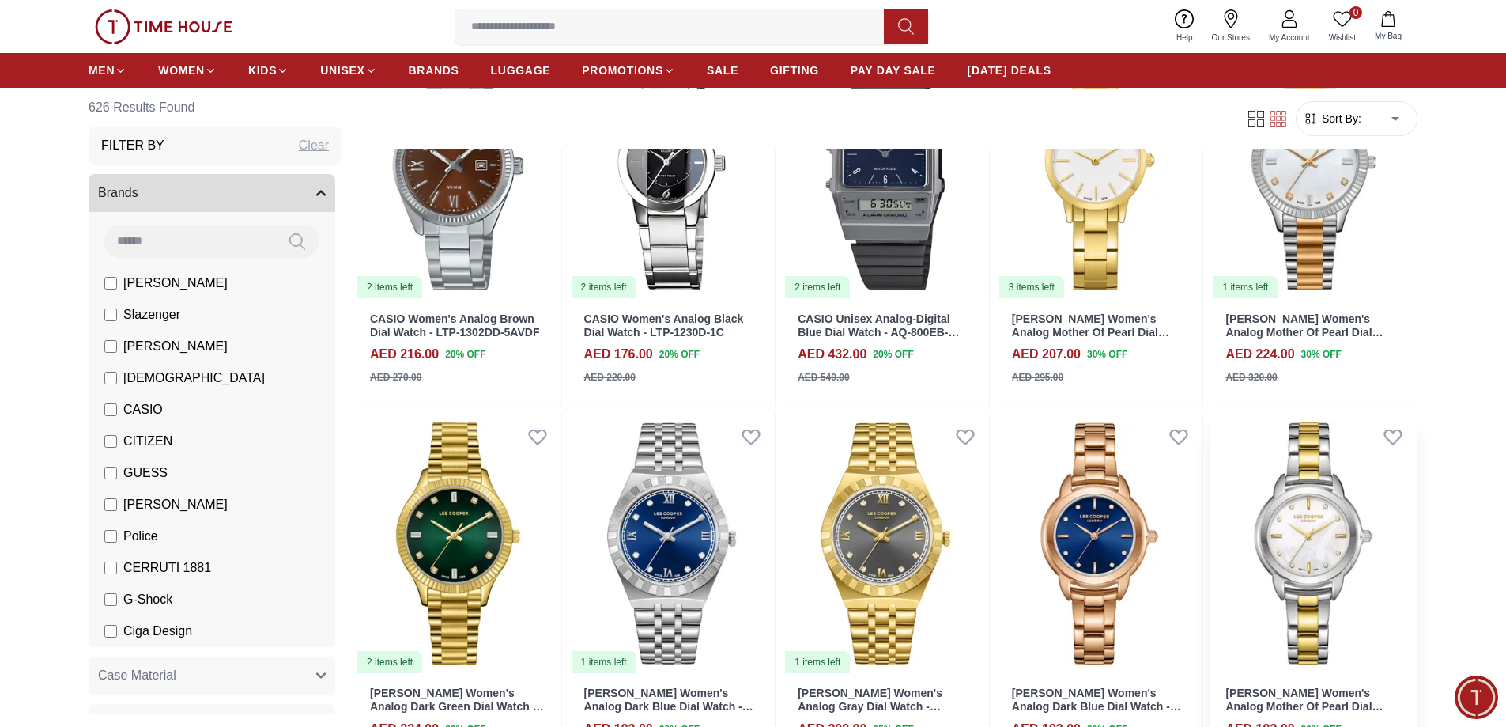
scroll to position [16252, 0]
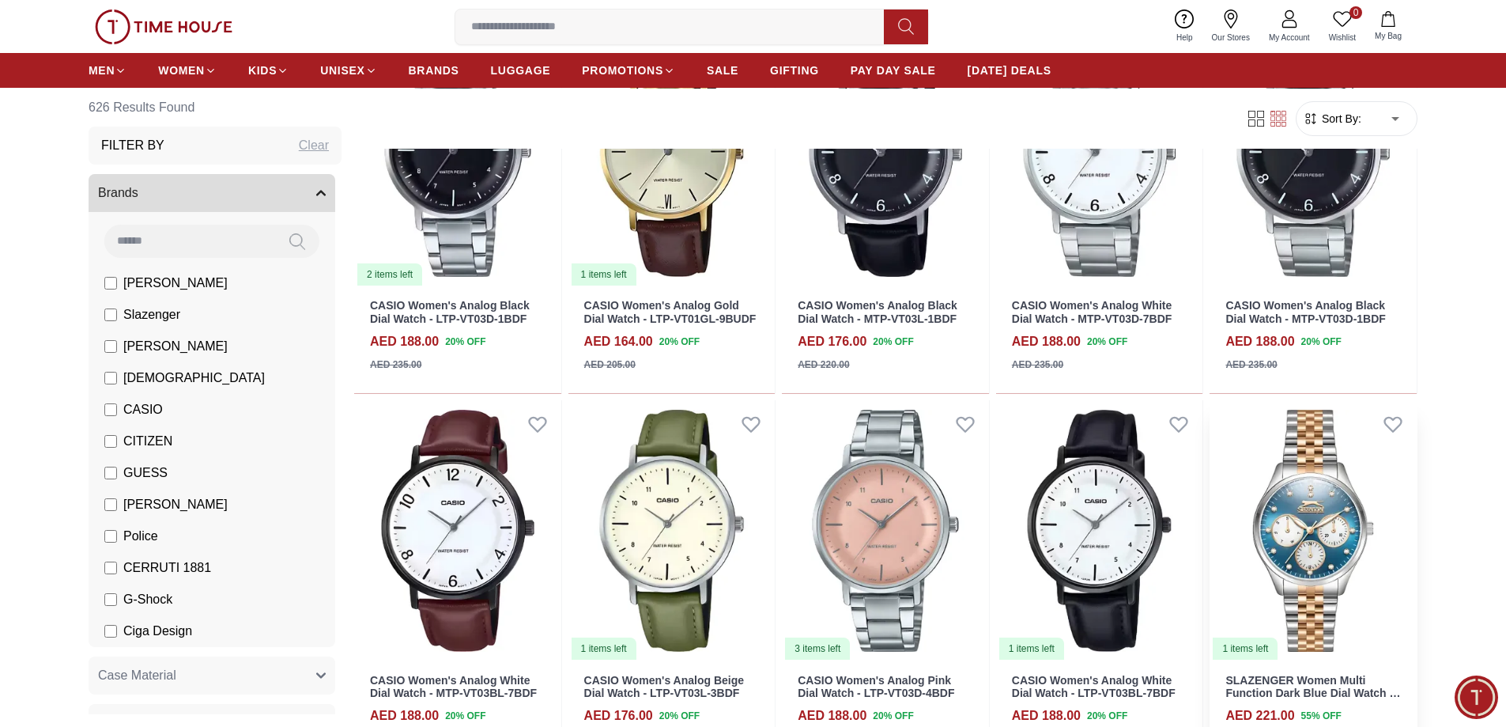
scroll to position [19256, 0]
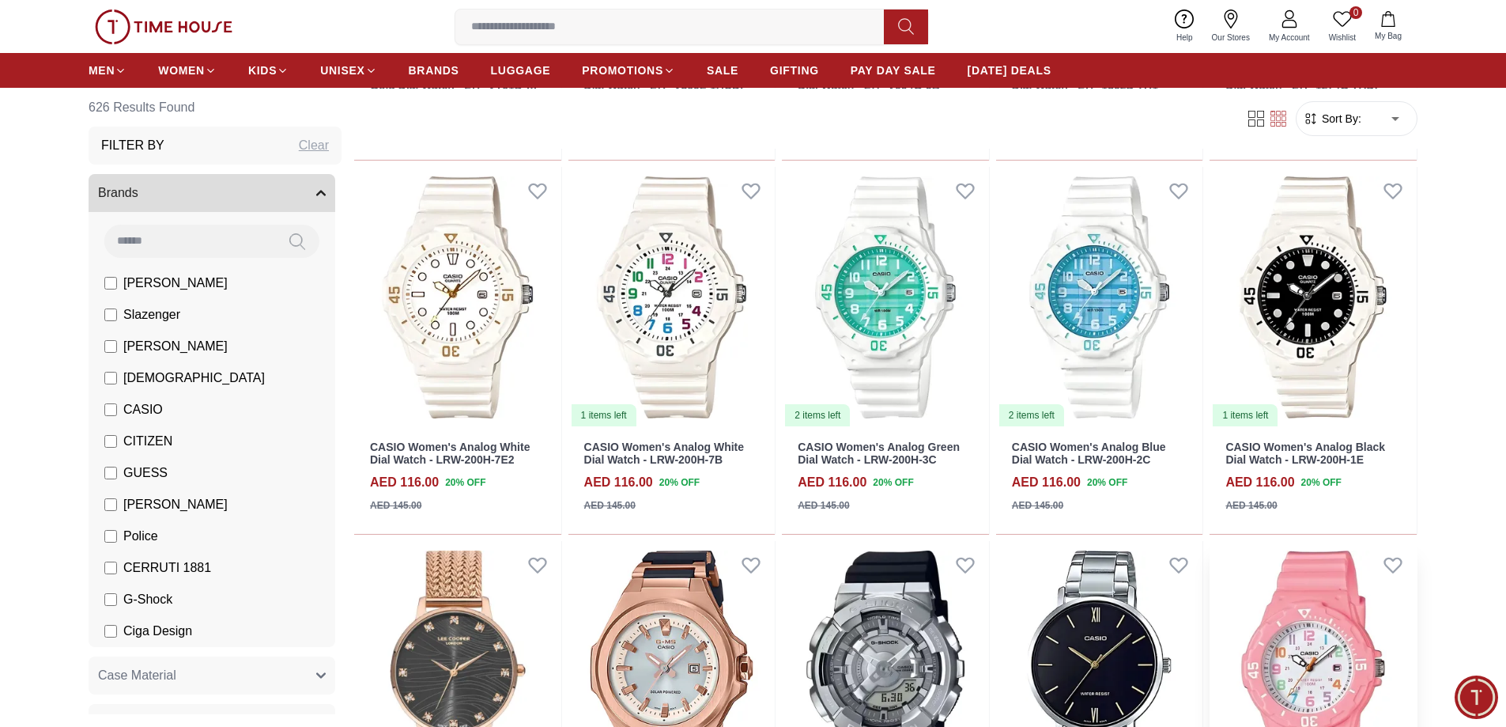
scroll to position [21390, 0]
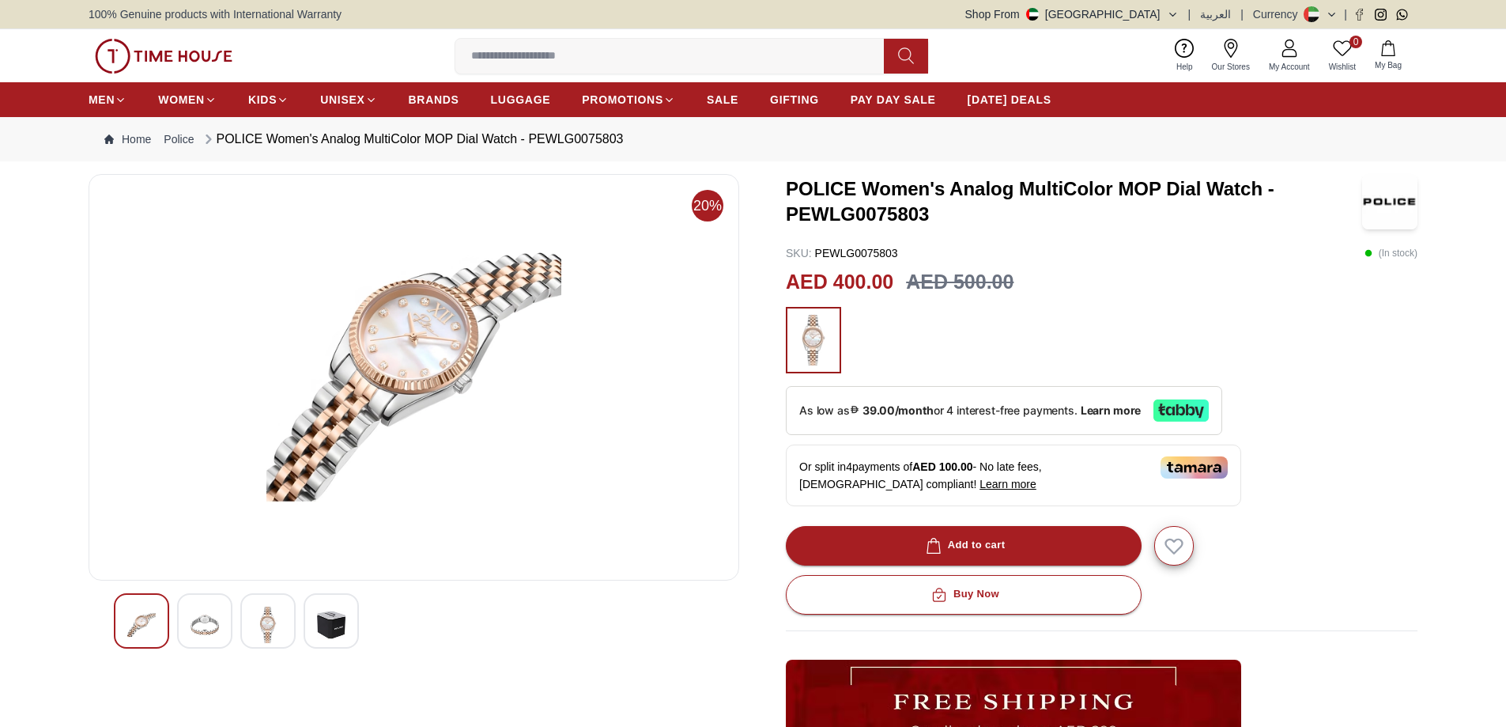
click at [322, 625] on img at bounding box center [331, 624] width 28 height 36
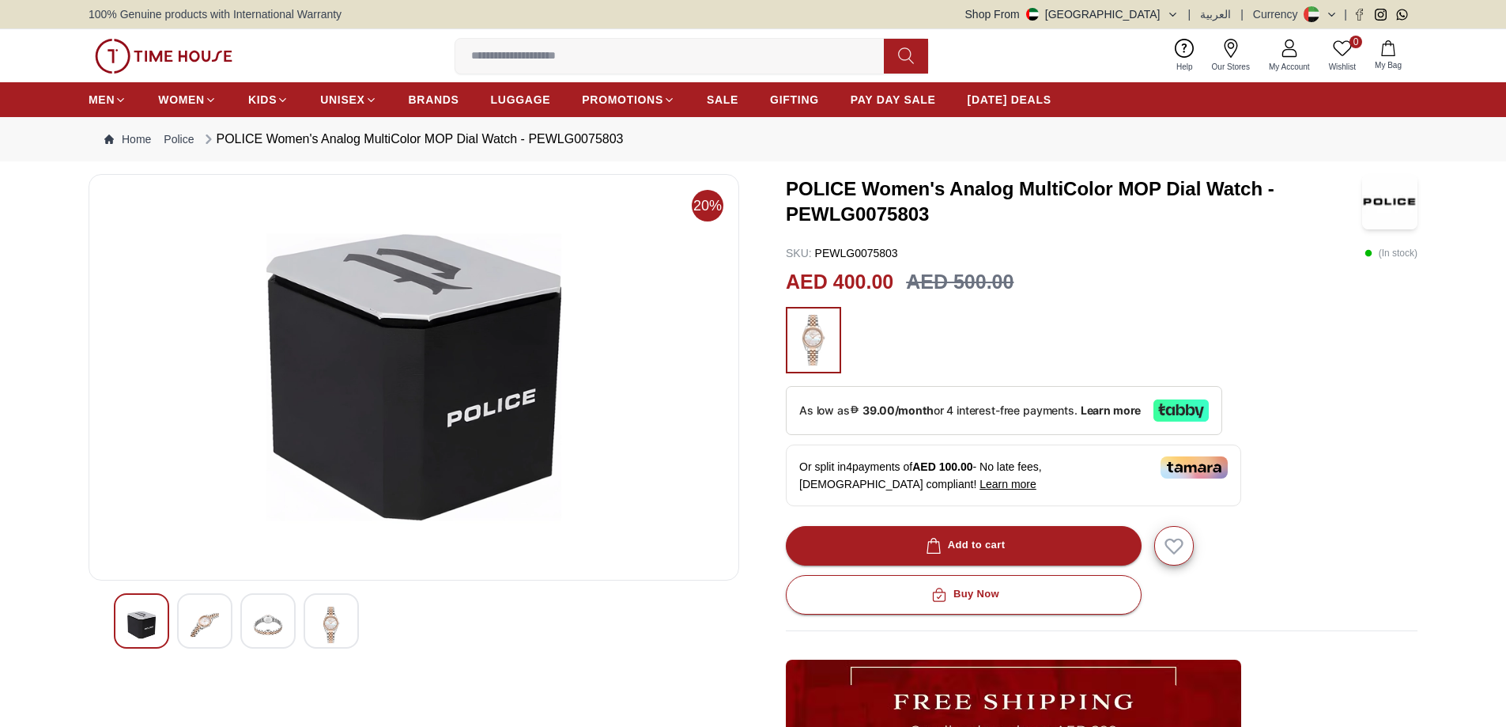
click at [260, 621] on img at bounding box center [268, 624] width 28 height 36
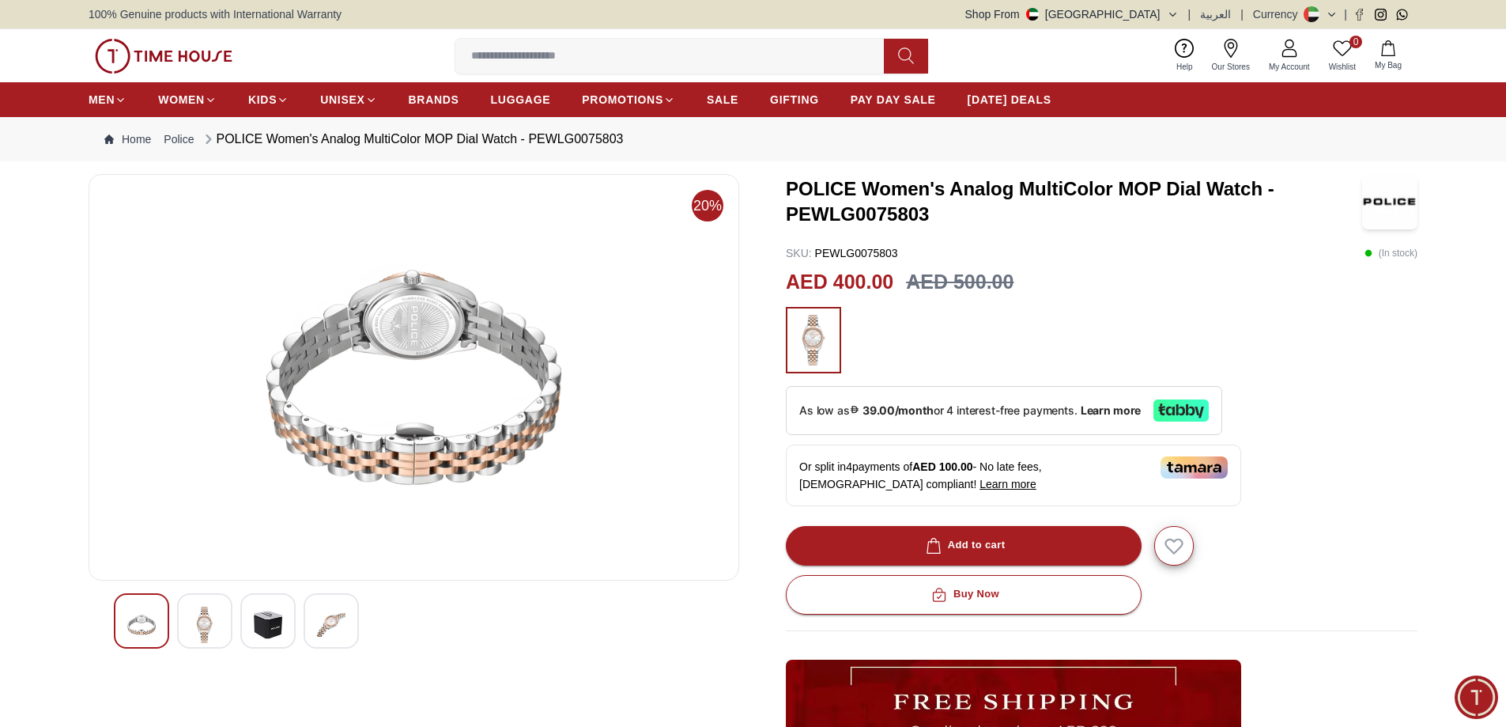
click at [191, 621] on img at bounding box center [205, 624] width 28 height 36
